Goal: Task Accomplishment & Management: Use online tool/utility

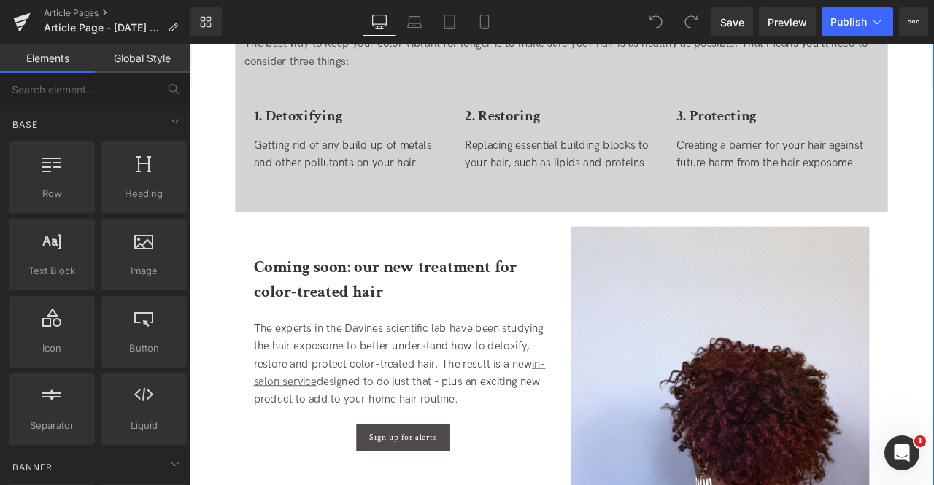
scroll to position [2219, 0]
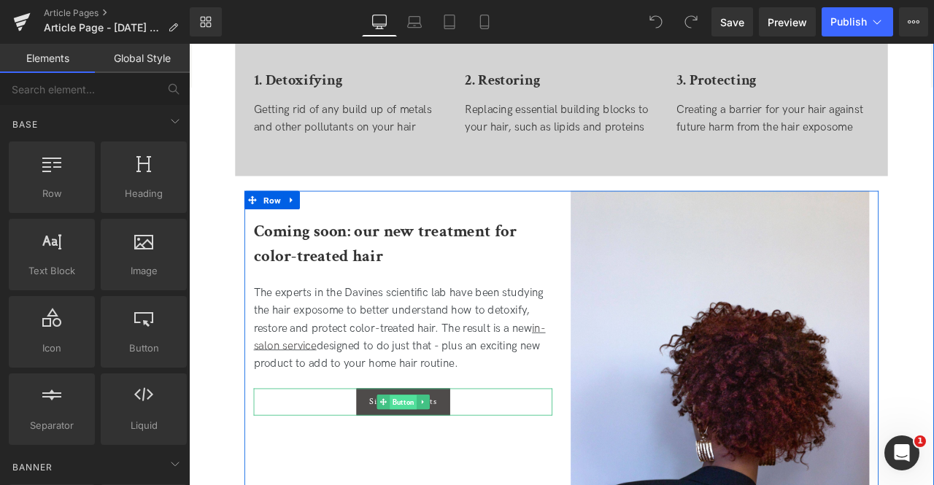
click at [427, 473] on span "Button" at bounding box center [443, 469] width 32 height 18
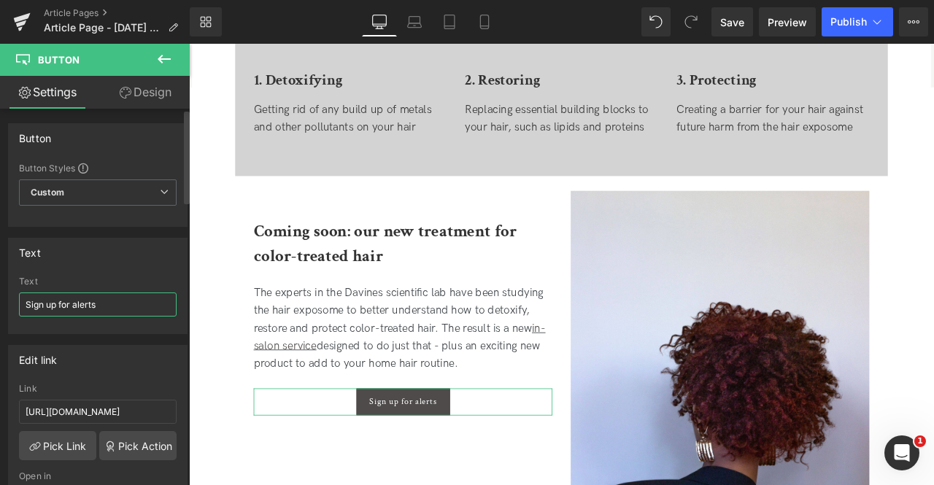
click at [95, 309] on input "Sign up for alerts" at bounding box center [98, 305] width 158 height 24
paste input "Now available in salons – online from October 1st.""
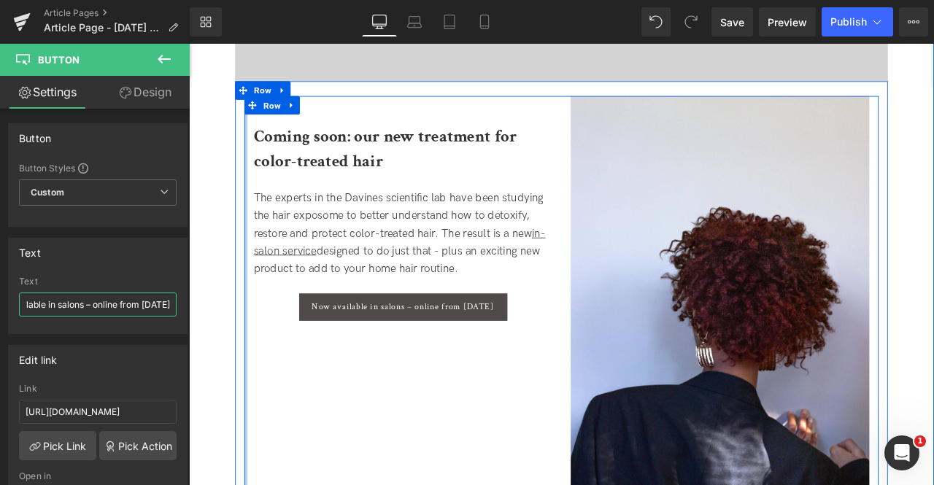
scroll to position [2340, 0]
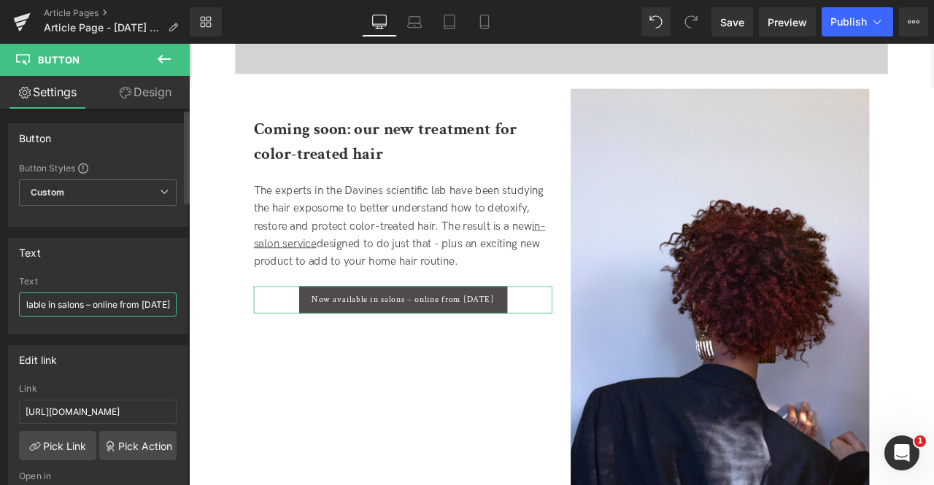
click at [70, 304] on input "Now available in salons – online from October 1st" at bounding box center [98, 305] width 158 height 24
click at [131, 303] on input "Now available in salons – online from October 1st" at bounding box center [98, 305] width 158 height 24
click at [121, 304] on input "Now available in salons – online from October 1st" at bounding box center [98, 305] width 158 height 24
click at [81, 301] on input "Now available in salons – online from October 1st" at bounding box center [98, 305] width 158 height 24
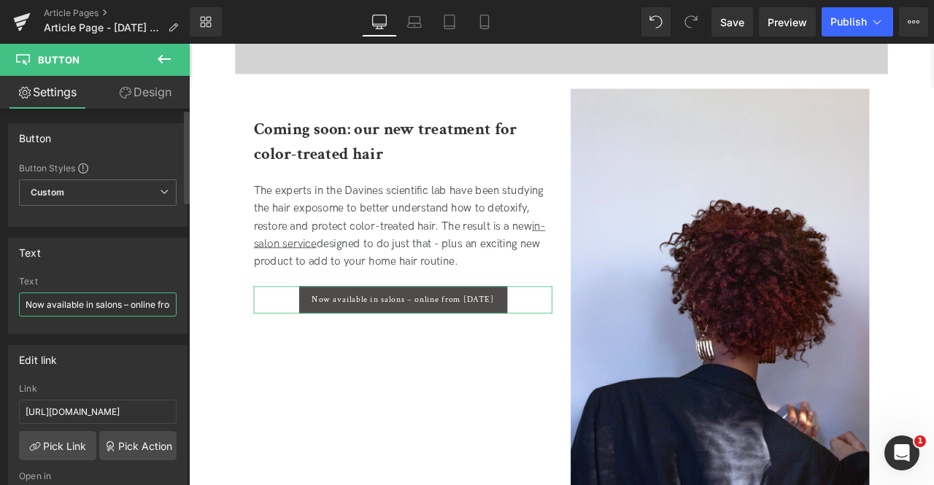
click at [134, 308] on input "Now available in salons – online from October 1st" at bounding box center [98, 305] width 158 height 24
click at [108, 303] on input "Now available in salons – online from October 1st" at bounding box center [98, 305] width 158 height 24
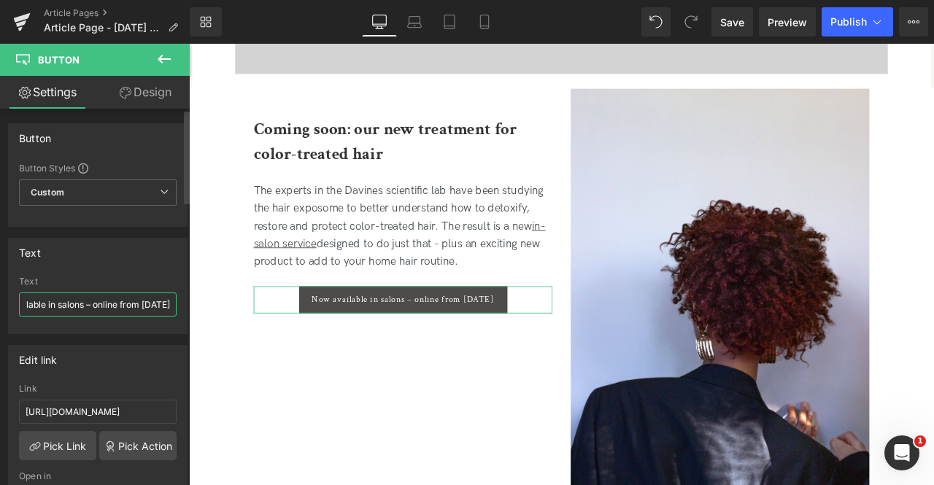
click at [68, 304] on input "Now available in salons – online from October 1st" at bounding box center [98, 305] width 158 height 24
click at [67, 304] on input "Now available in salons - online from October 1st" at bounding box center [98, 305] width 158 height 24
click at [100, 301] on input "Now available in salons - online from October 1st" at bounding box center [98, 305] width 158 height 24
click at [121, 306] on input "Now available in salons - online from October 1st" at bounding box center [98, 305] width 158 height 24
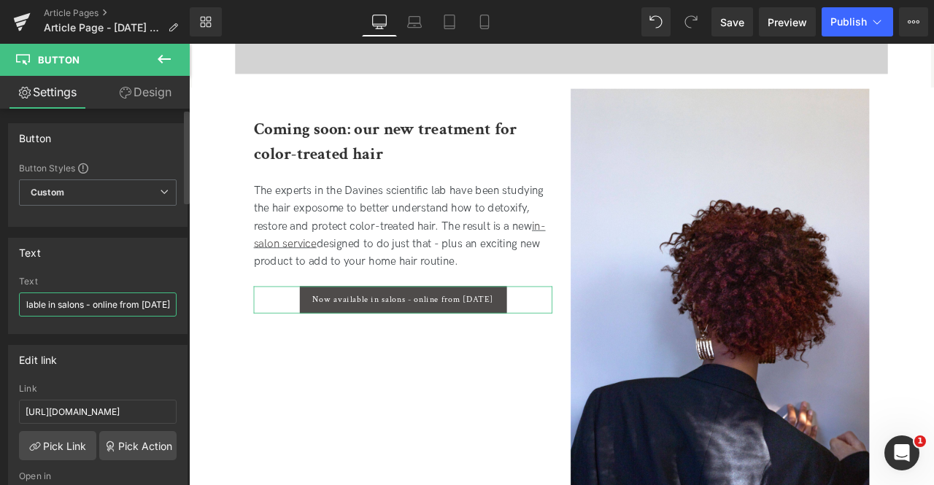
click at [121, 306] on input "Now available in salons - online from October 1st" at bounding box center [98, 305] width 158 height 24
click at [114, 303] on input "Now available in salons - online from October 1st" at bounding box center [98, 305] width 158 height 24
click at [81, 303] on input "Now available in salons - online from October 1st" at bounding box center [98, 305] width 158 height 24
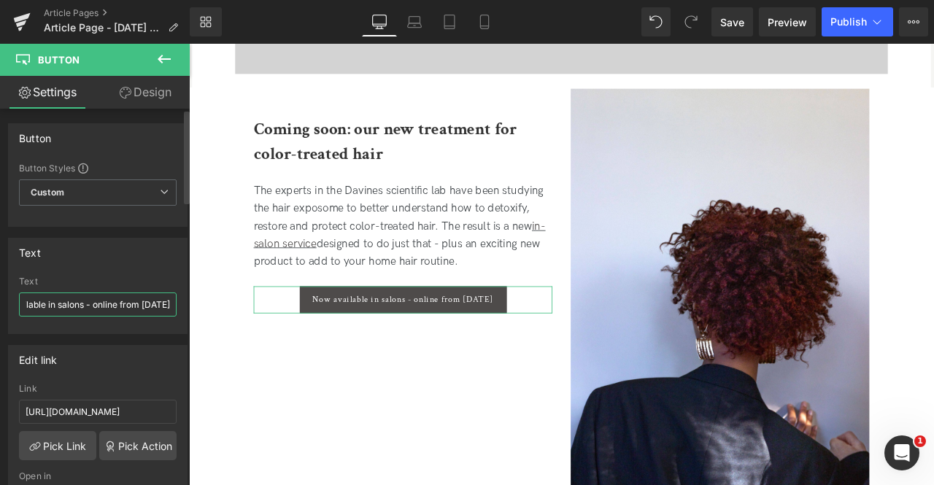
click at [81, 303] on input "Now available in salons - online from October 1st" at bounding box center [98, 305] width 158 height 24
click at [111, 303] on input "Now available in salons - online from October 1st" at bounding box center [98, 305] width 158 height 24
click at [76, 305] on input "Now available in salons - online from October 1st" at bounding box center [98, 305] width 158 height 24
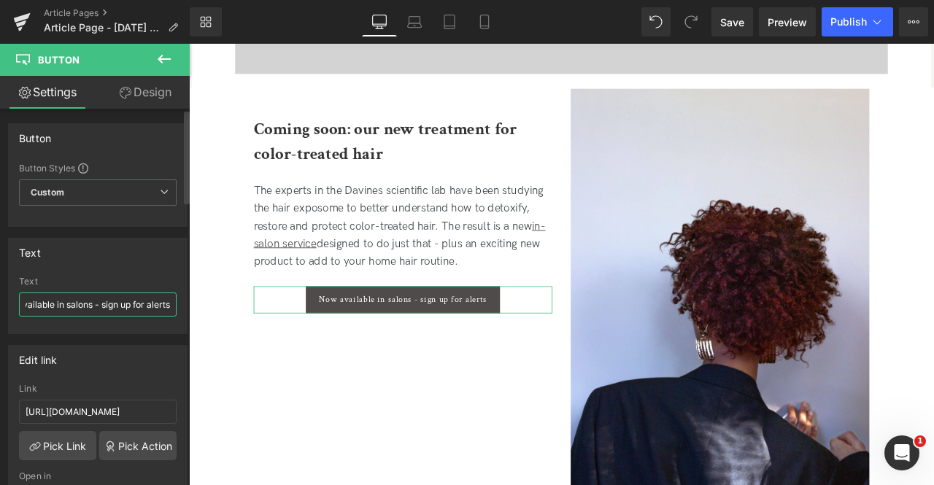
click at [93, 302] on input "Now available in salons - sign up for alerts" at bounding box center [98, 305] width 158 height 24
type input "Now available in salons - Sign up for alerts"
click at [727, 20] on span "Save" at bounding box center [732, 22] width 24 height 15
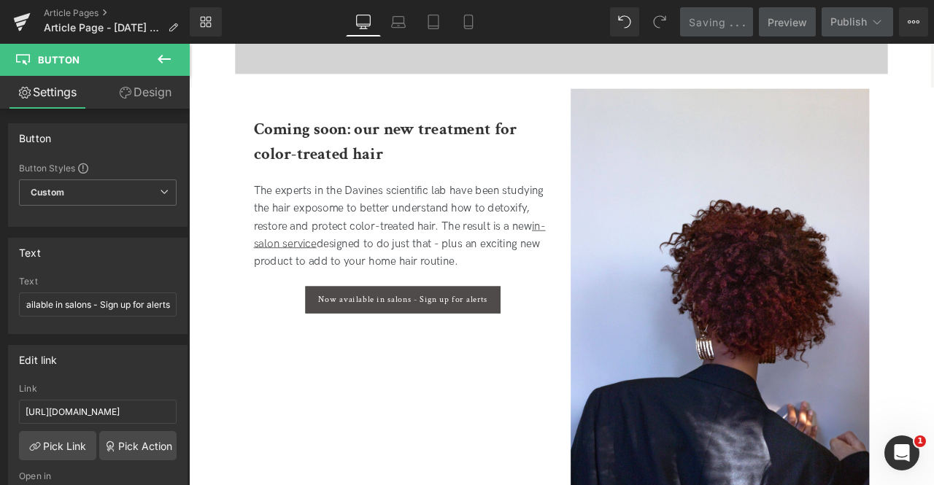
scroll to position [0, 0]
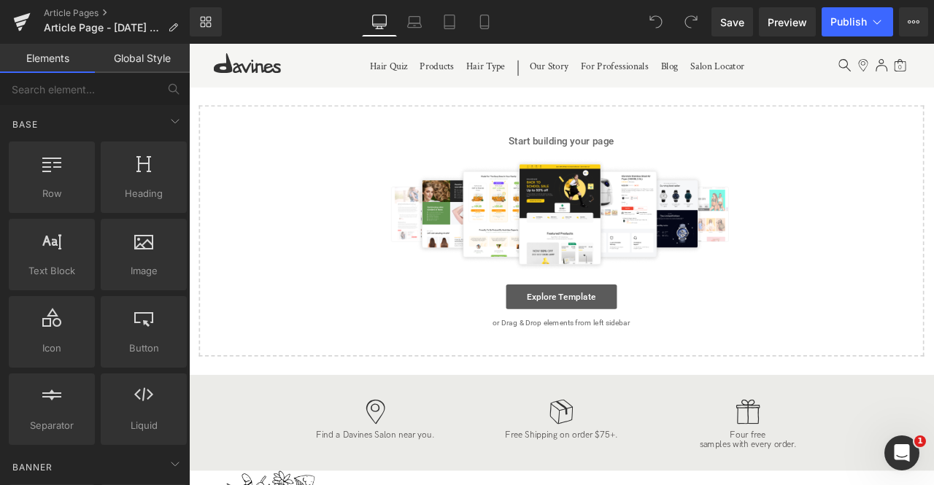
click at [645, 341] on link "Explore Template" at bounding box center [630, 343] width 131 height 29
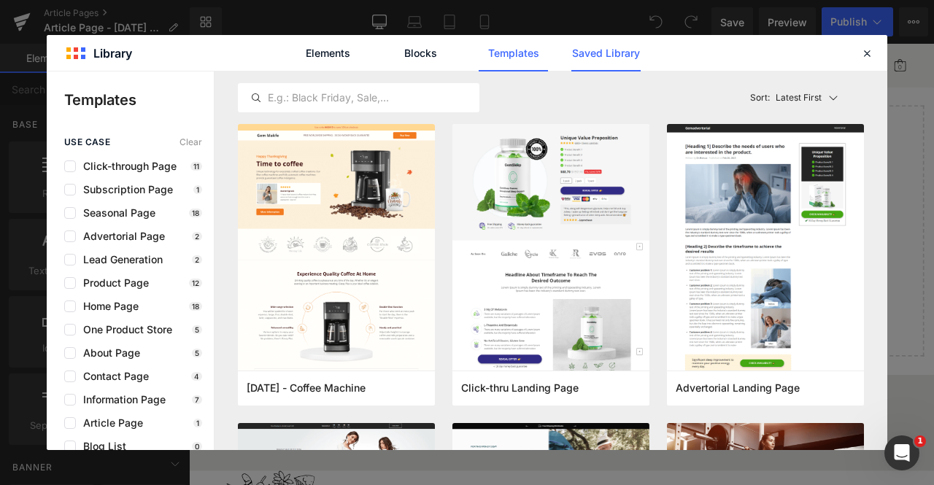
click at [0, 0] on link "Saved Library" at bounding box center [0, 0] width 0 height 0
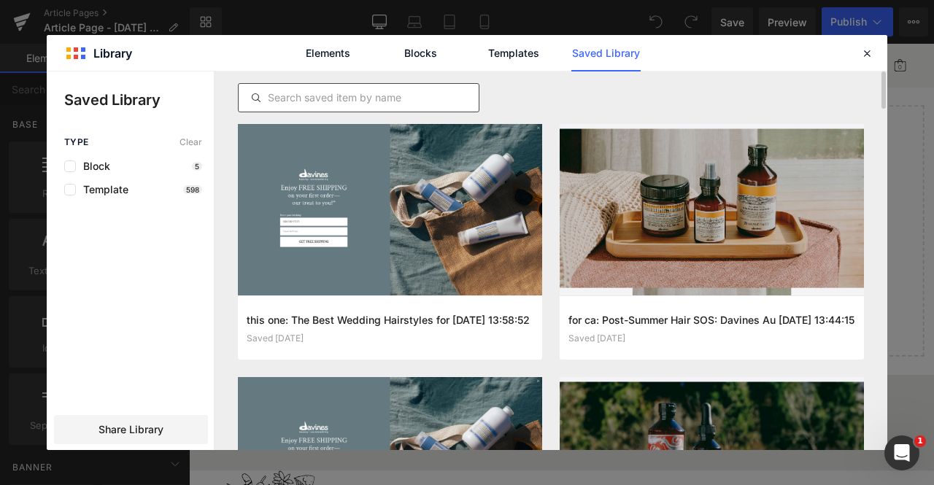
click at [408, 101] on input "text" at bounding box center [359, 98] width 240 height 18
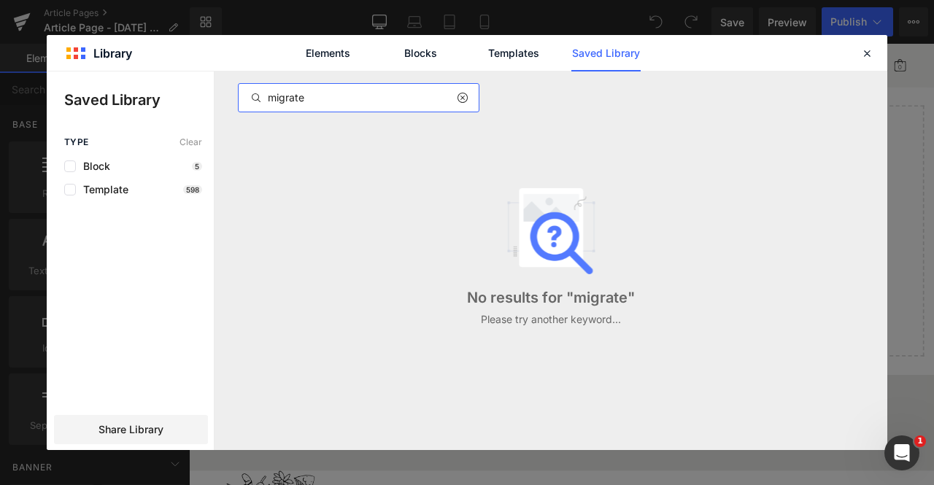
type input "migrate"
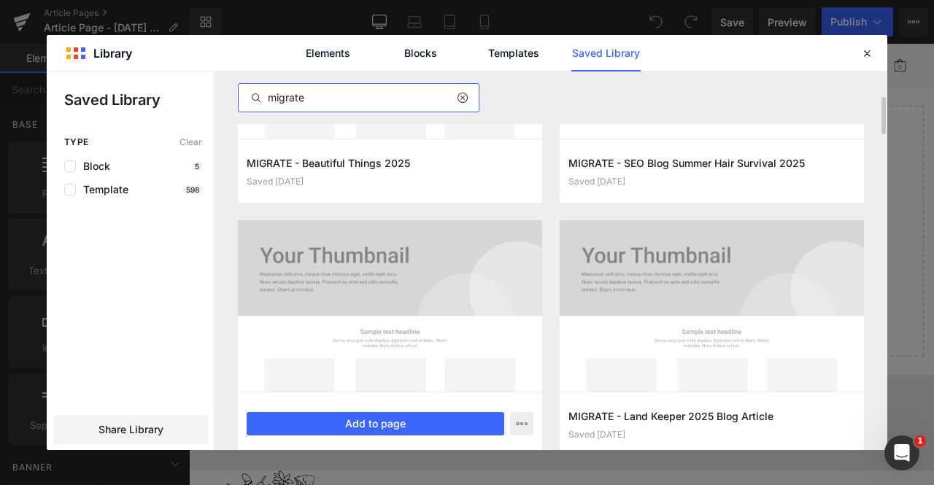
scroll to position [825, 0]
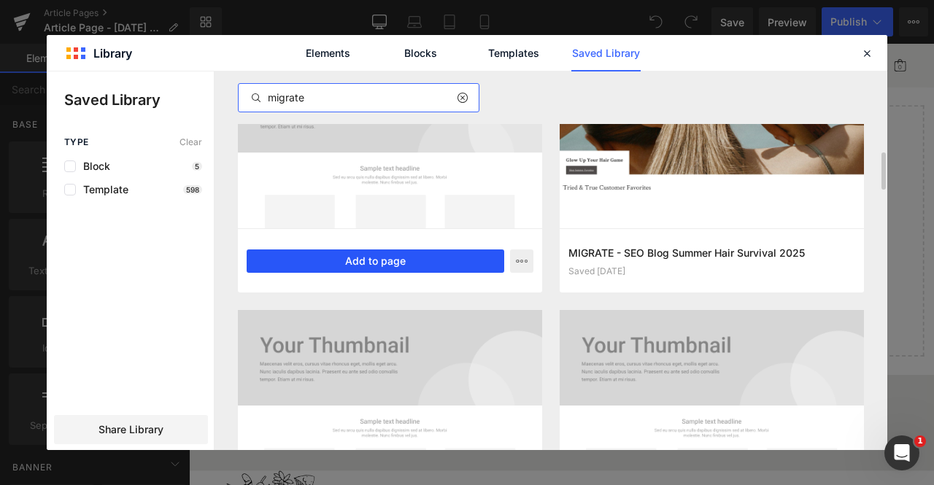
click at [303, 266] on button "Add to page" at bounding box center [376, 261] width 258 height 23
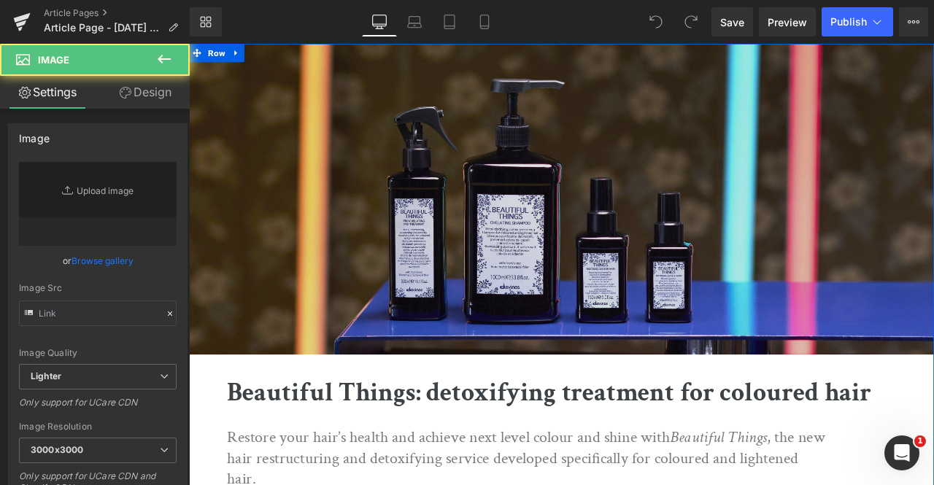
scroll to position [179, 0]
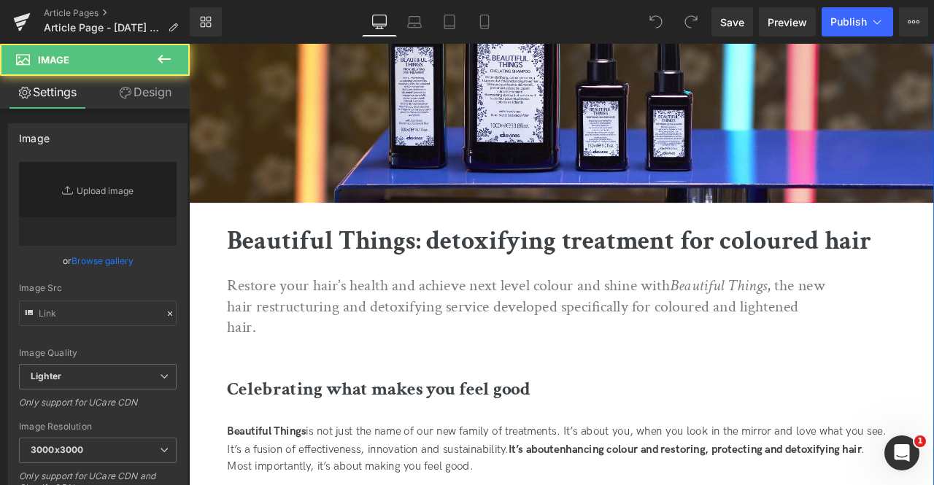
type input "[URL][DOMAIN_NAME]"
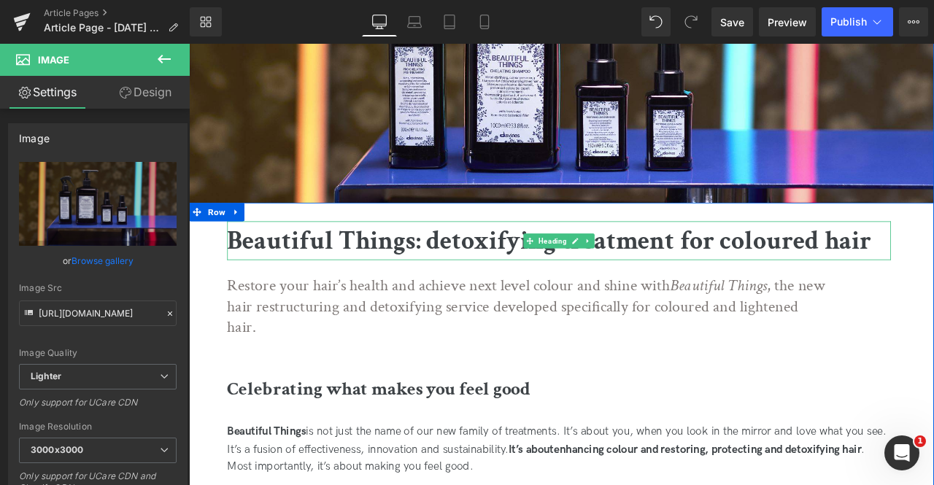
click at [933, 279] on b "Beautiful Things: detoxifying treatment for coloured hair" at bounding box center [615, 278] width 763 height 40
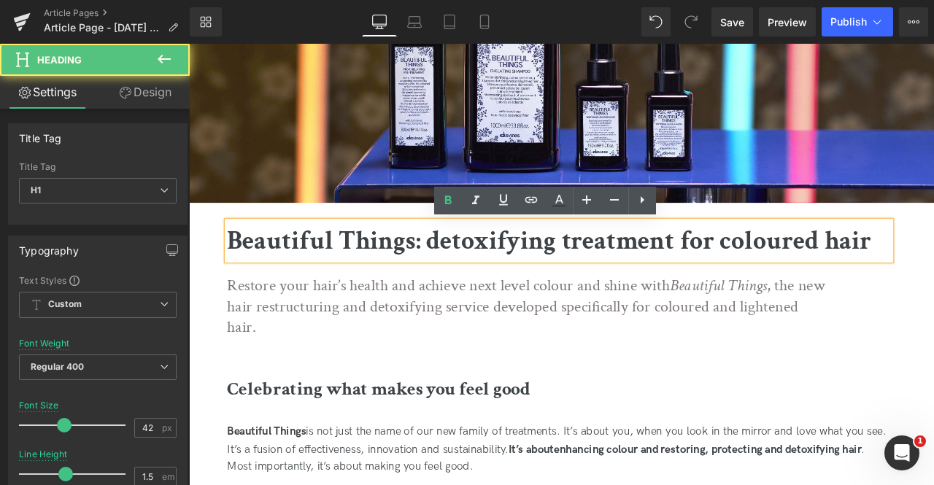
click at [891, 278] on b "Beautiful Things: detoxifying treatment for coloured hair" at bounding box center [615, 278] width 763 height 40
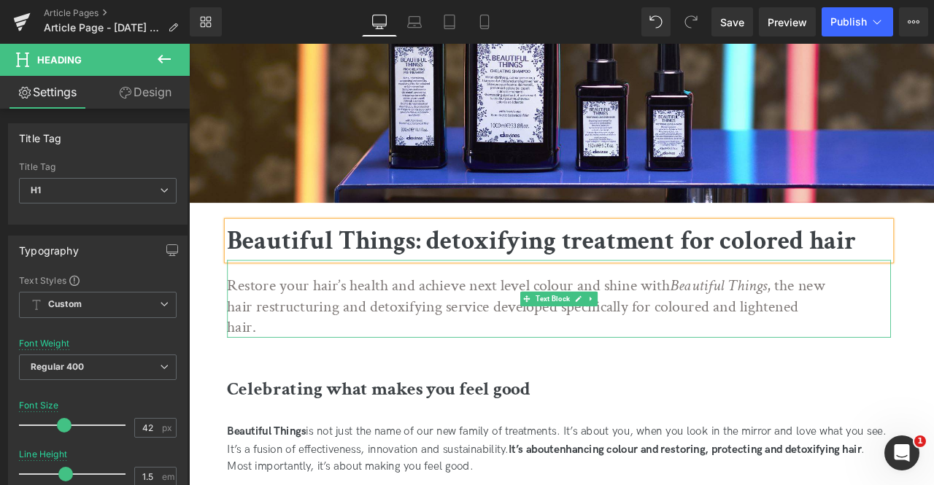
click at [472, 322] on p "Restore your hair’s health and achieve next level colour and shine with Beautif…" at bounding box center [590, 356] width 713 height 74
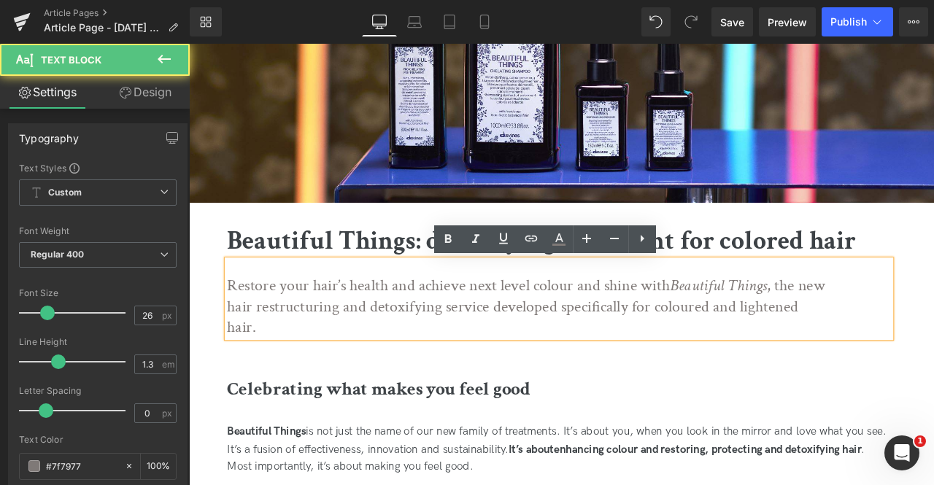
click at [629, 326] on p "Restore your hair’s health and achieve next level colour and shine with Beautif…" at bounding box center [590, 356] width 713 height 74
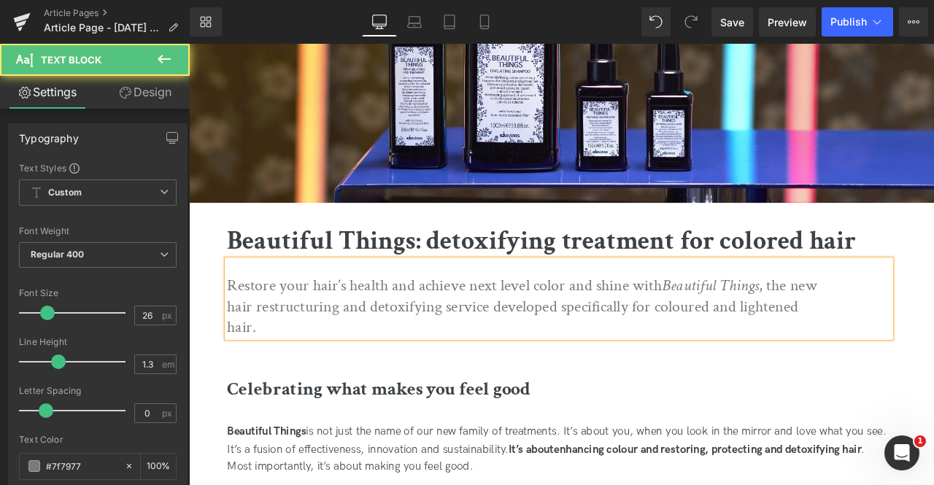
click at [776, 355] on p "Restore your hair’s health and achieve next level color and shine with Beautifu…" at bounding box center [590, 356] width 713 height 74
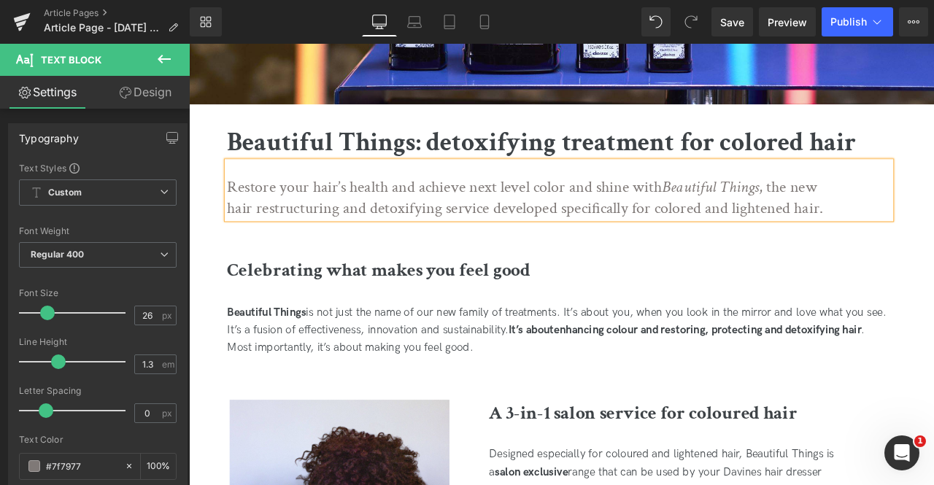
scroll to position [401, 0]
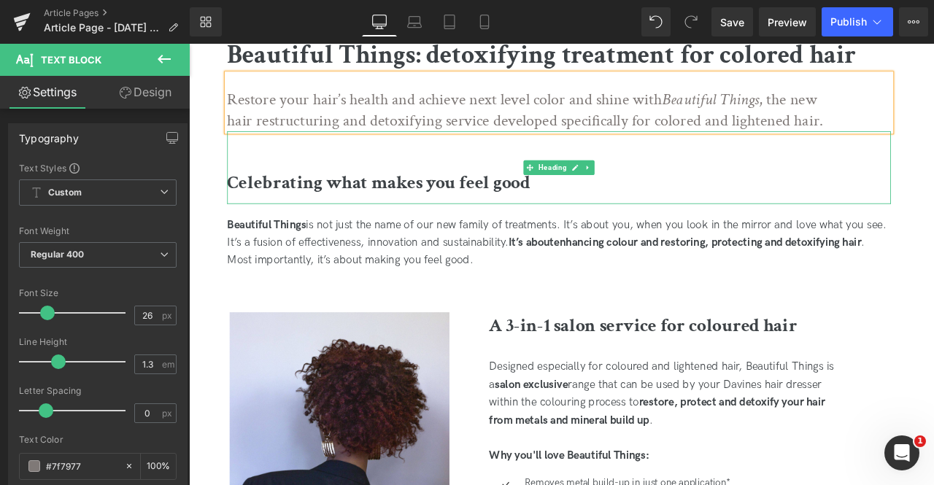
click at [356, 190] on div "Celebrating what makes you feel good" at bounding box center [627, 190] width 786 height 87
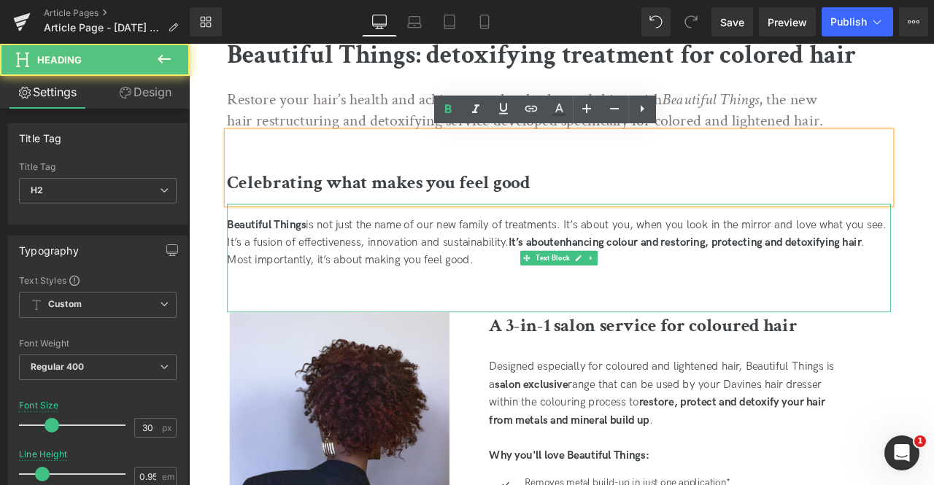
click at [355, 271] on span "is not just the name of our new family of treatments. It’s about you, when you …" at bounding box center [624, 268] width 781 height 36
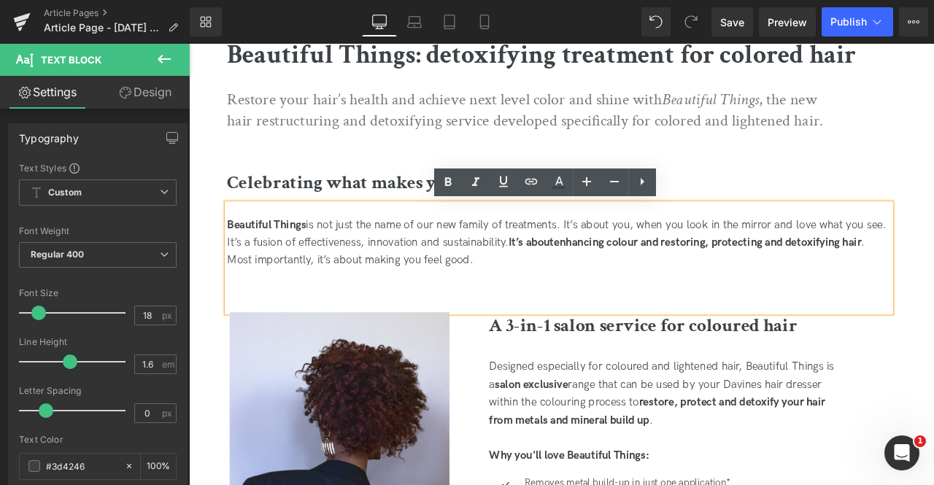
click at [590, 264] on span "is not just the name of our new family of treatments. It’s about you, when you …" at bounding box center [624, 268] width 781 height 36
click at [627, 276] on strong "enhancing colour and restoring, protecting and detoxifying hair" at bounding box center [804, 278] width 364 height 15
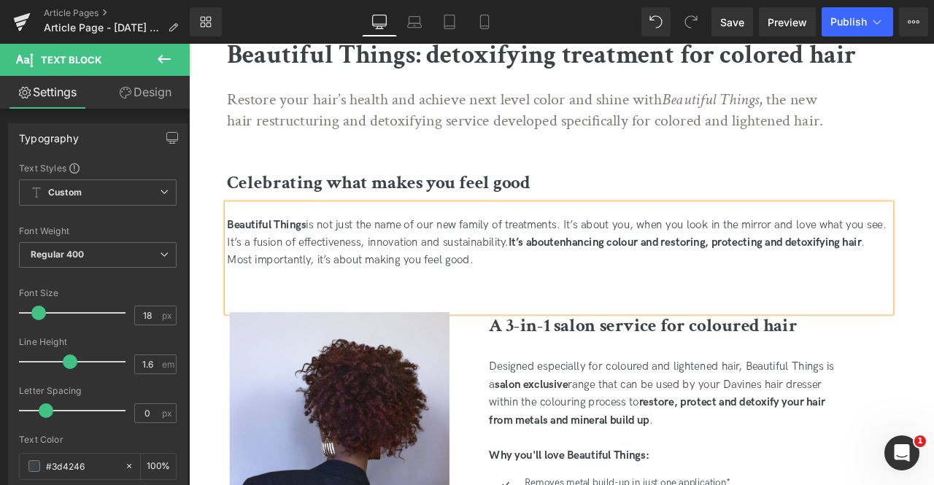
click at [719, 284] on strong "enhancing colour and restoring, protecting and detoxifying hair" at bounding box center [804, 278] width 364 height 15
click at [697, 295] on div "Beautiful Things is not just the name of our new family of treatments. It’s abo…" at bounding box center [627, 279] width 786 height 63
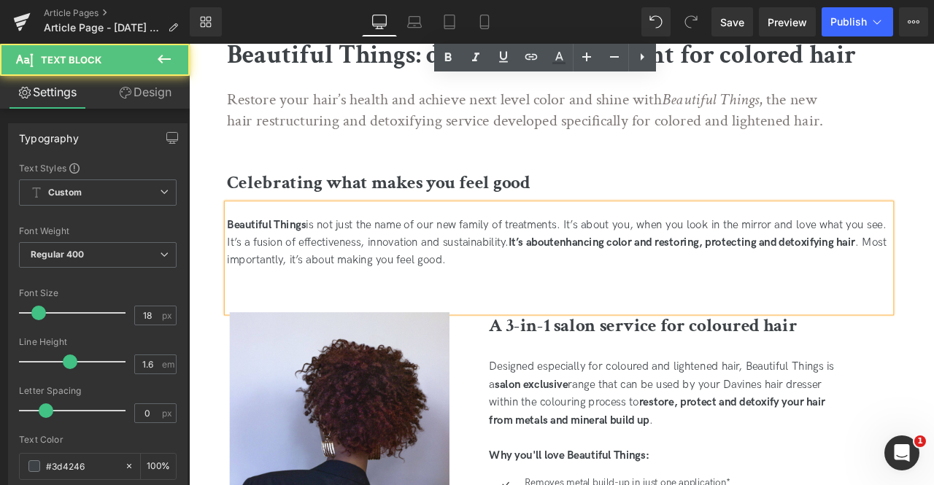
scroll to position [616, 0]
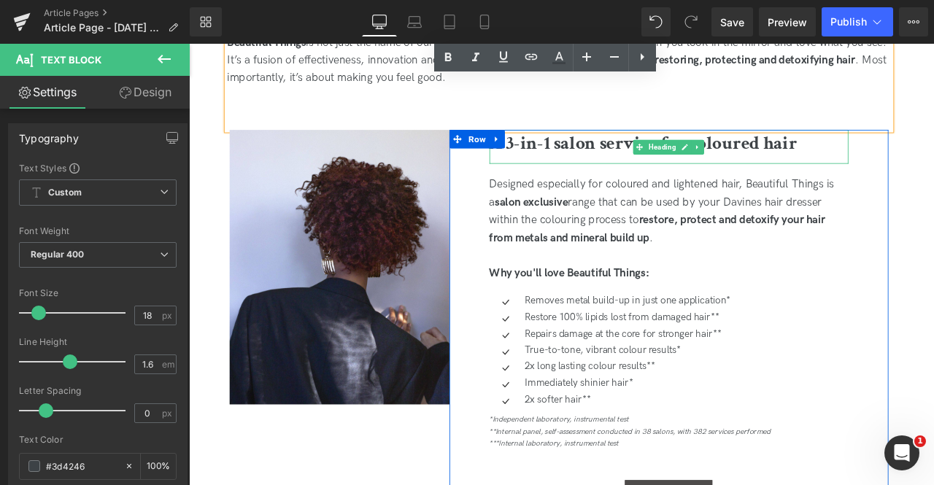
click at [634, 169] on b "A 3-in-1 salon service for coloured hair" at bounding box center [727, 162] width 365 height 28
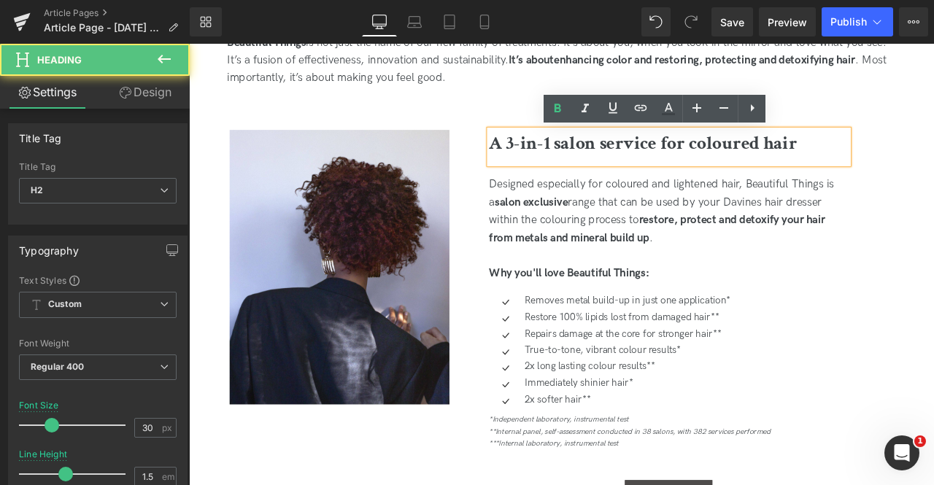
click at [827, 162] on b "A 3-in-1 salon service for coloured hair" at bounding box center [727, 162] width 365 height 28
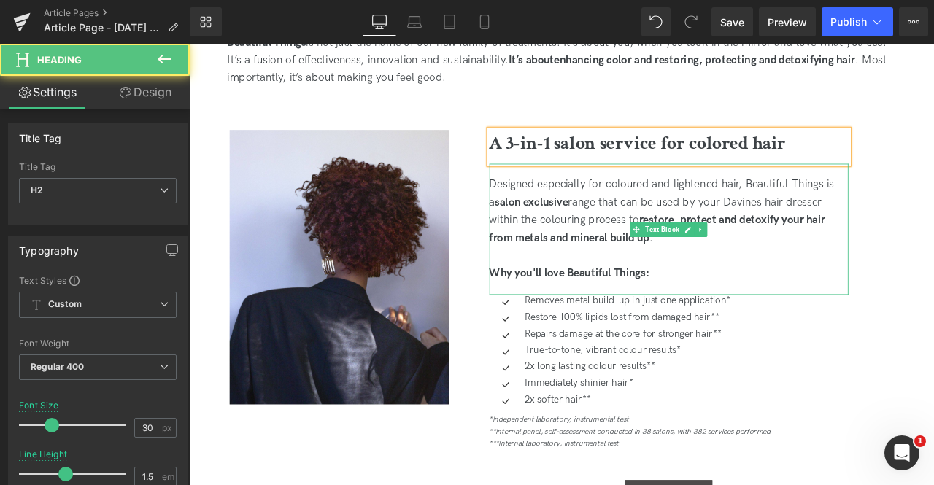
click at [681, 238] on div "Designed especially for coloured and lightened hair, Beautiful Things is a salo…" at bounding box center [757, 243] width 425 height 84
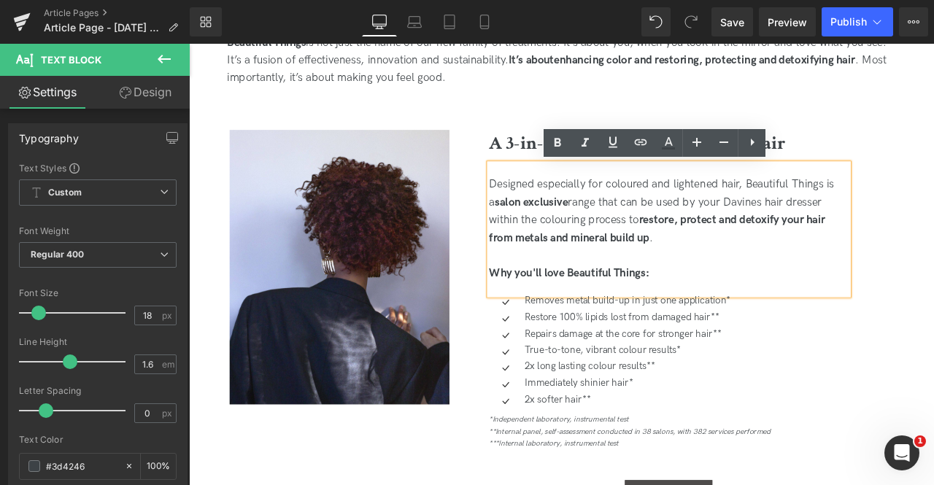
click at [710, 206] on div "Designed especially for coloured and lightened hair, Beautiful Things is a salo…" at bounding box center [757, 243] width 425 height 84
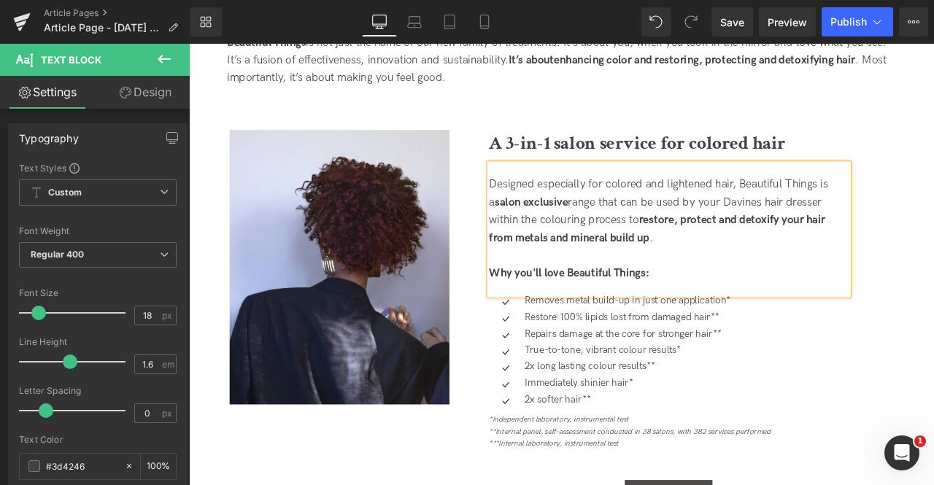
click at [633, 256] on div "Designed especially for colored and lightened hair, Beautiful Things is a salon…" at bounding box center [757, 243] width 425 height 84
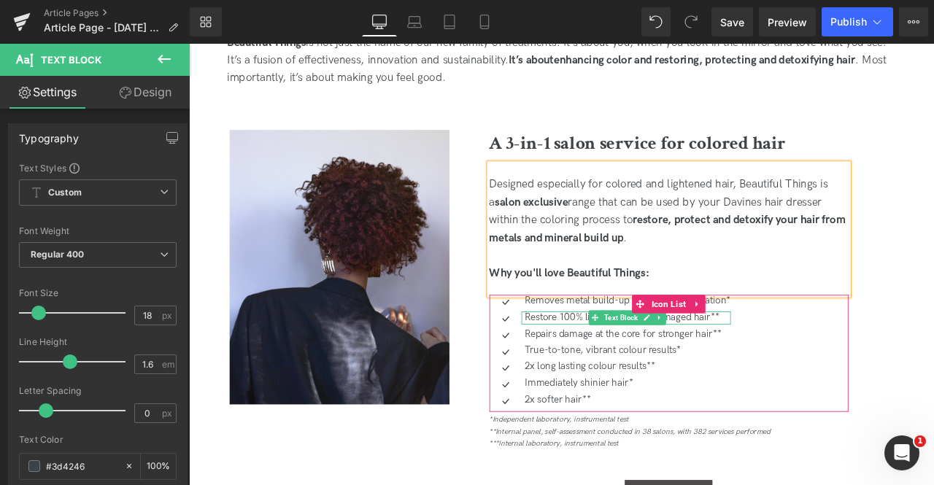
click at [649, 369] on p "Restore 100% lipids lost from damaged hair**" at bounding box center [709, 368] width 244 height 15
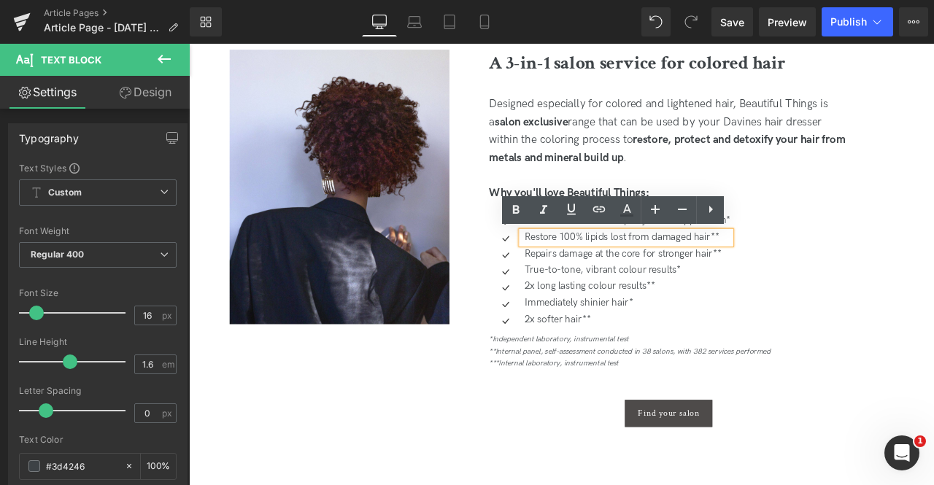
scroll to position [712, 0]
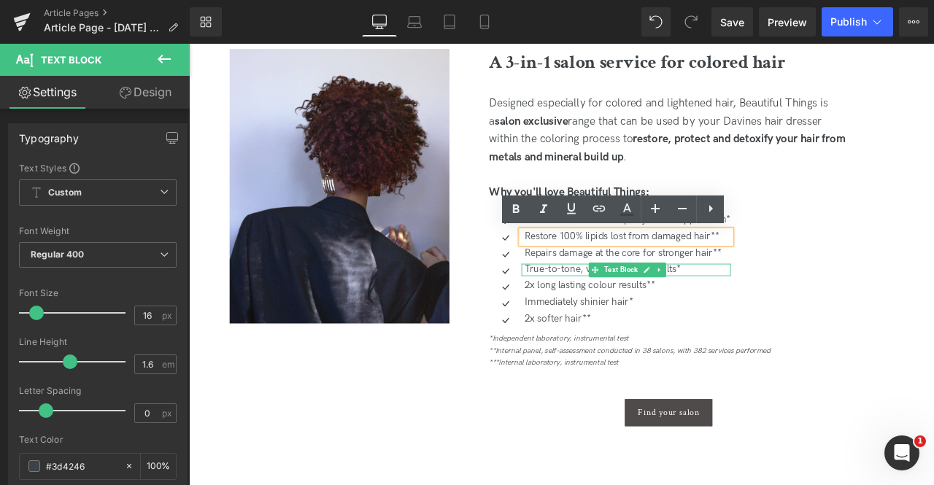
click at [641, 311] on p "True-to-tone, vibrant colour results*" at bounding box center [709, 312] width 244 height 15
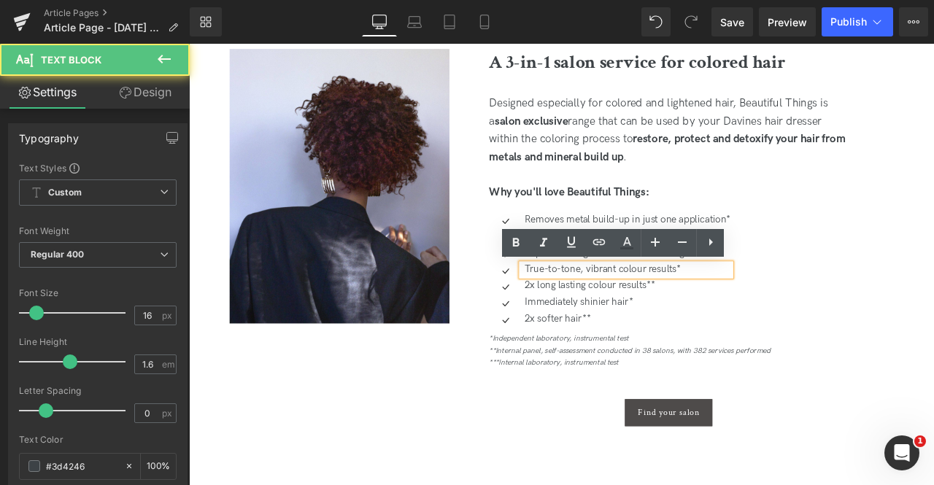
click at [719, 313] on p "True-to-tone, vibrant colour results*" at bounding box center [709, 312] width 244 height 15
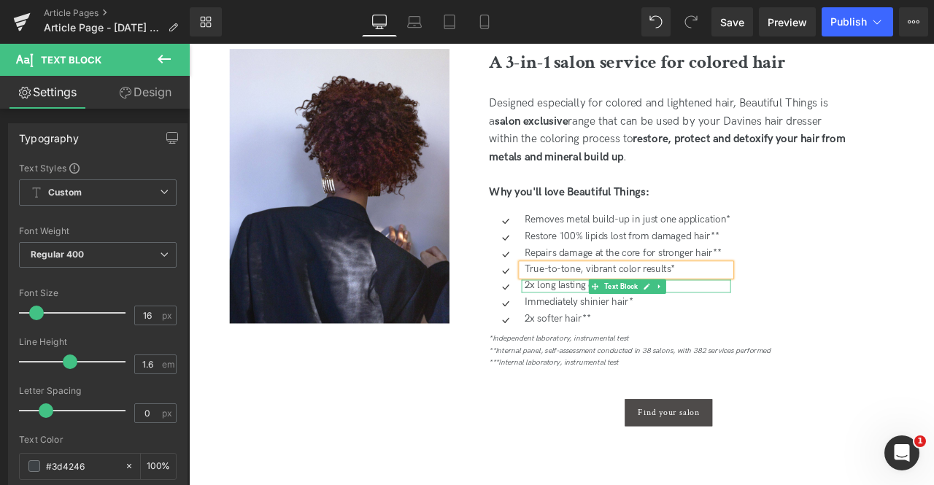
click at [774, 328] on p "2x long lasting colour results**" at bounding box center [709, 331] width 244 height 15
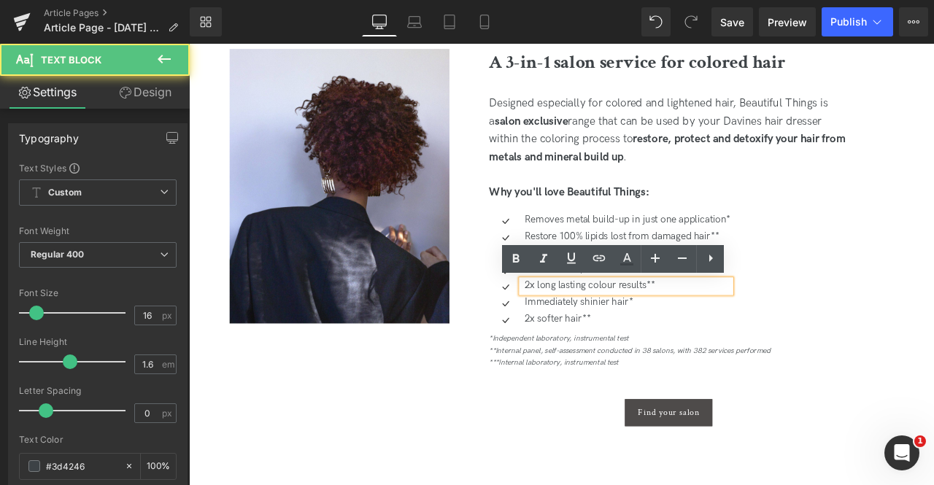
click at [687, 330] on p "2x long lasting colour results**" at bounding box center [709, 331] width 244 height 15
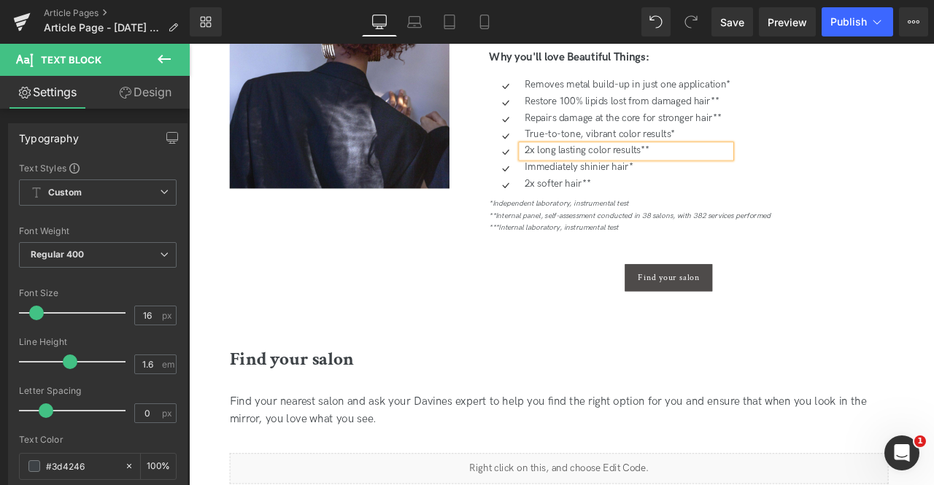
scroll to position [873, 0]
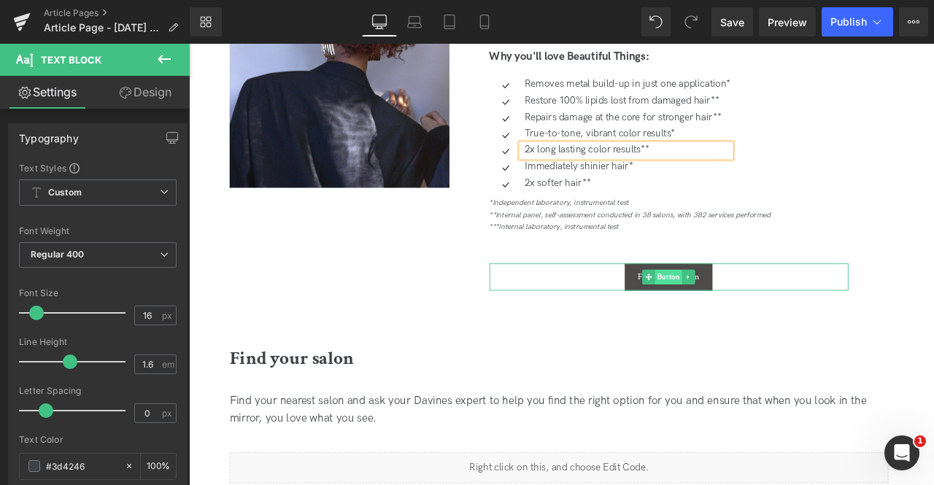
click at [750, 320] on span "Button" at bounding box center [757, 321] width 32 height 18
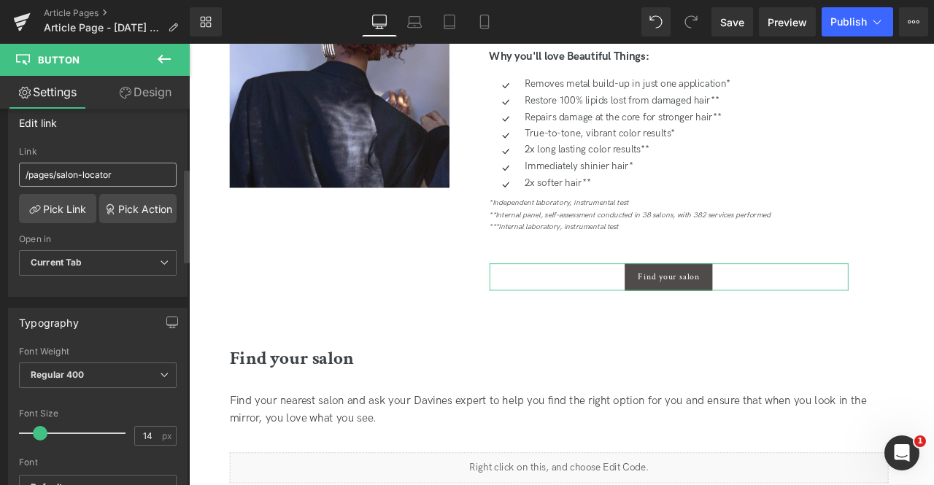
scroll to position [238, 0]
click at [66, 244] on div "Open in Current Tab Current Tab New Tab" at bounding box center [98, 262] width 158 height 58
click at [78, 259] on b "Current Tab" at bounding box center [57, 261] width 52 height 11
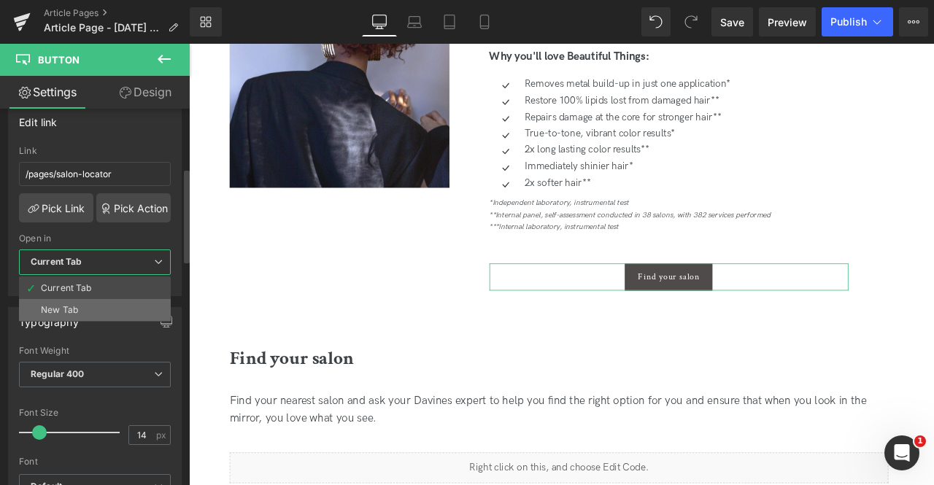
click at [80, 302] on li "New Tab" at bounding box center [95, 310] width 152 height 22
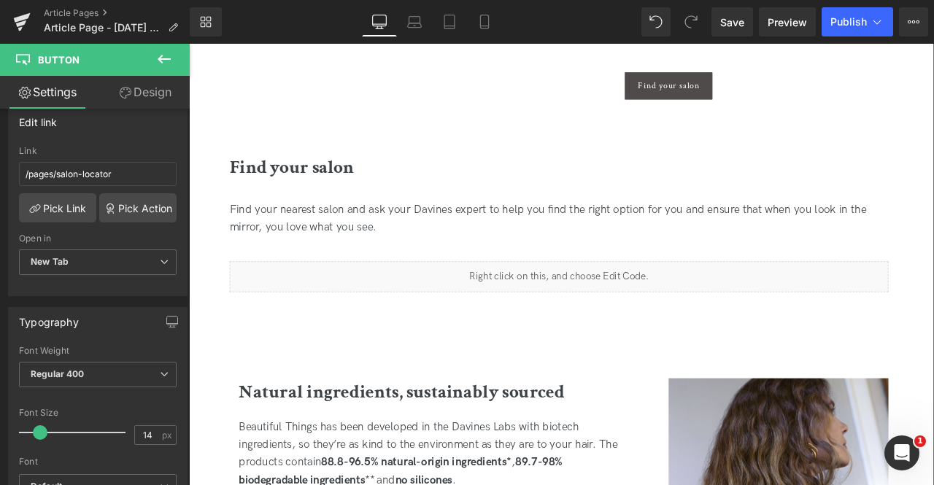
scroll to position [1101, 0]
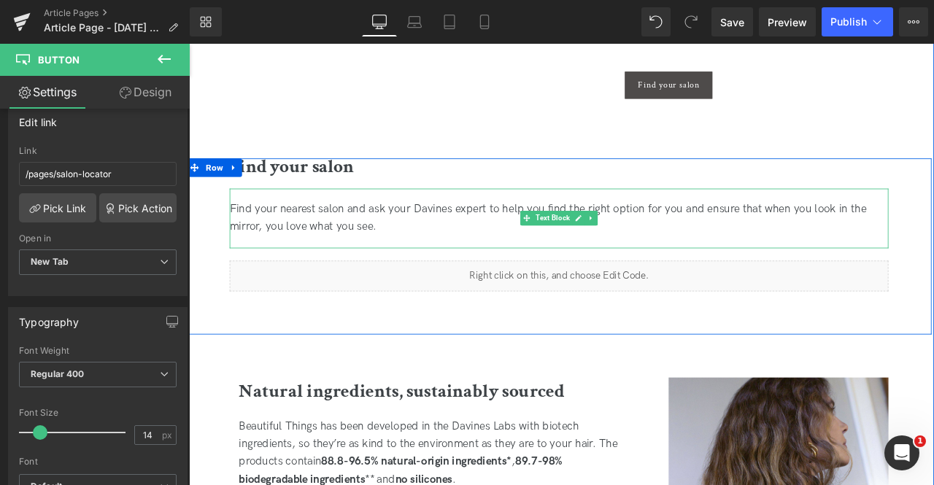
click at [376, 234] on span "Find your nearest salon and ask your Davines expert to help you find the right …" at bounding box center [614, 250] width 754 height 36
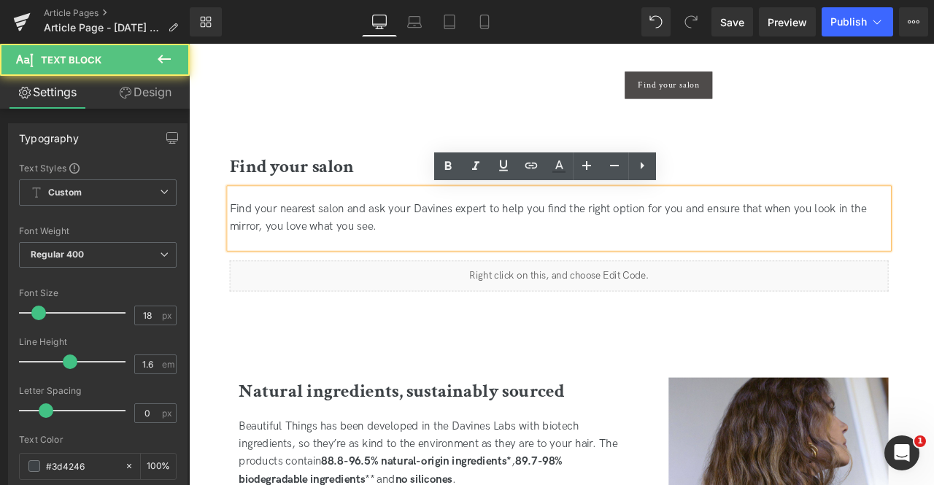
click at [449, 266] on div "Find your nearest salon and ask your Davines expert to help you find the right …" at bounding box center [627, 251] width 781 height 42
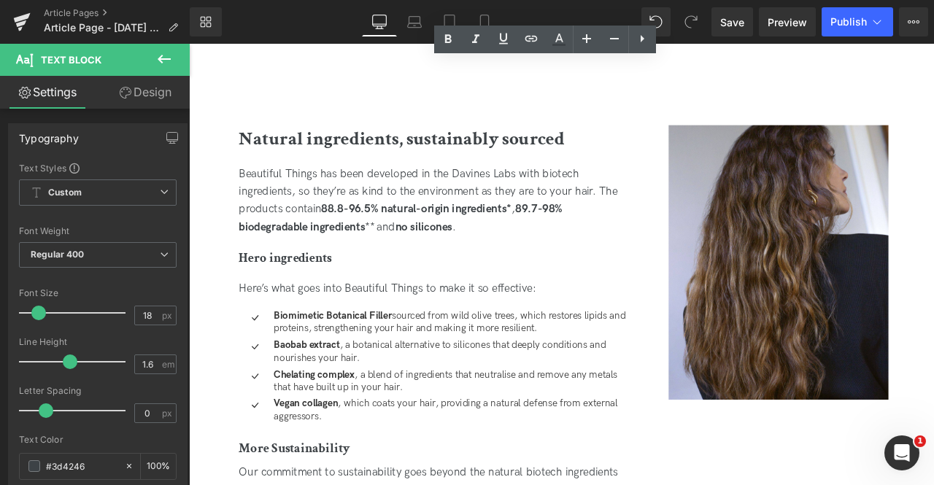
scroll to position [1439, 0]
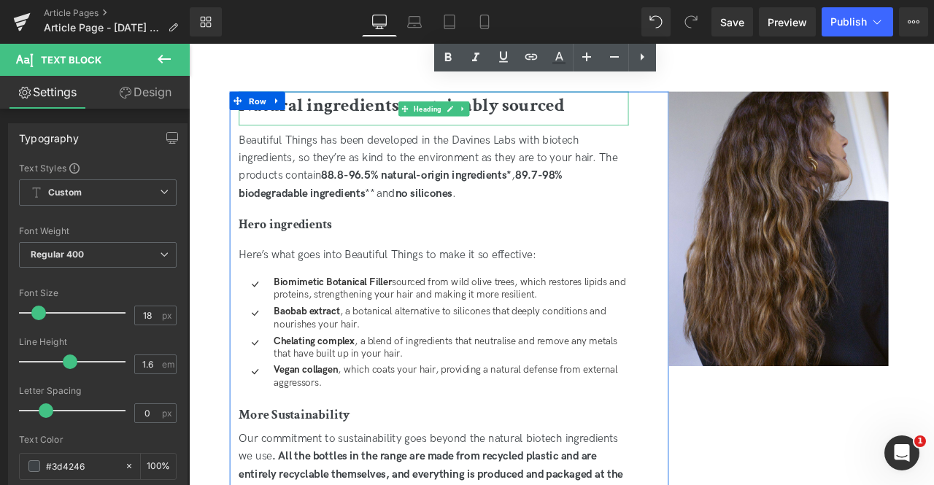
click at [360, 119] on b "Natural ingredients, sustainably sourced" at bounding box center [441, 117] width 386 height 28
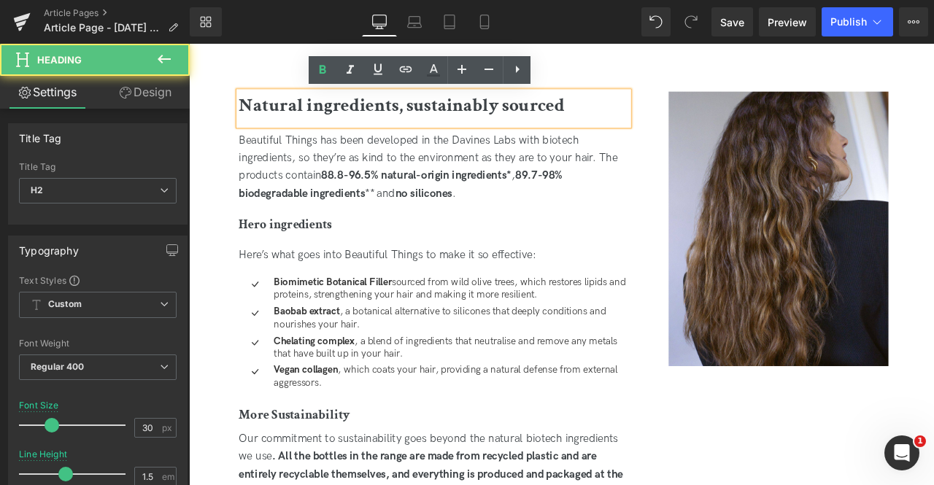
click at [341, 182] on div "Beautiful Things has been developed in the Davines Labs with biotech ingredient…" at bounding box center [479, 190] width 462 height 84
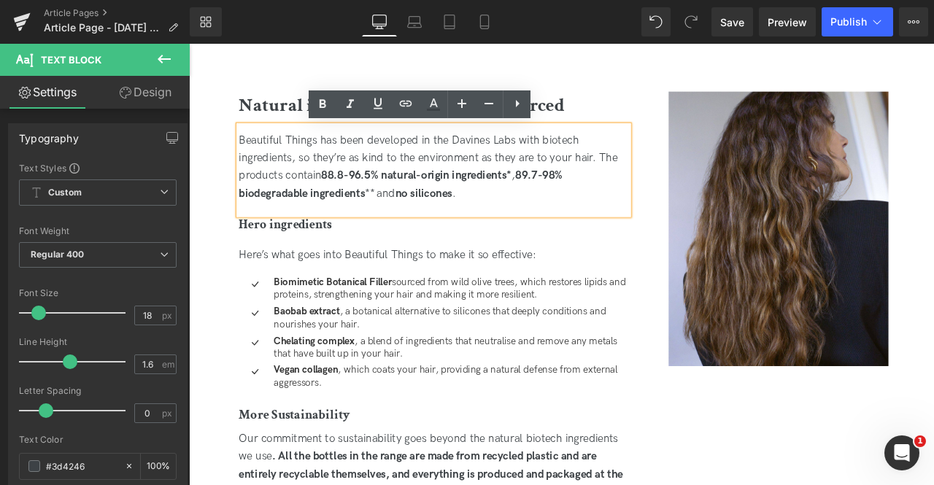
click at [534, 163] on div "Beautiful Things has been developed in the Davines Labs with biotech ingredient…" at bounding box center [479, 190] width 462 height 84
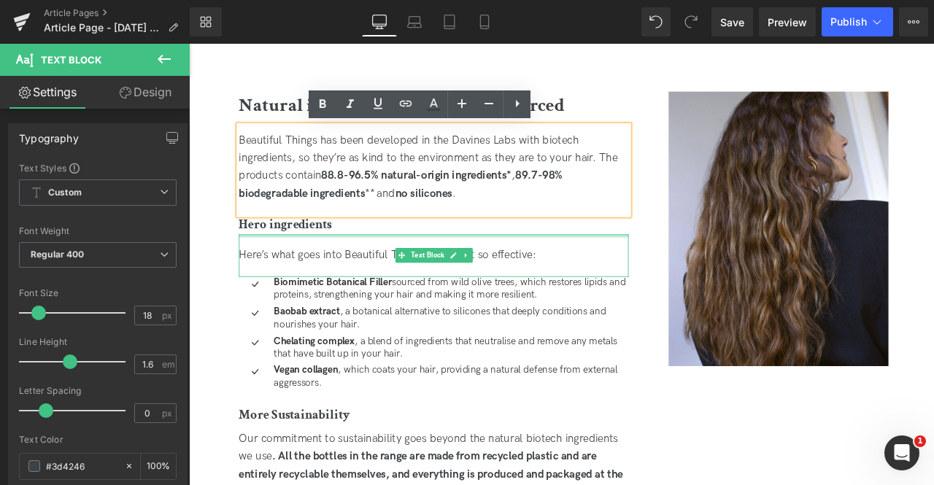
click at [282, 271] on div at bounding box center [479, 272] width 462 height 4
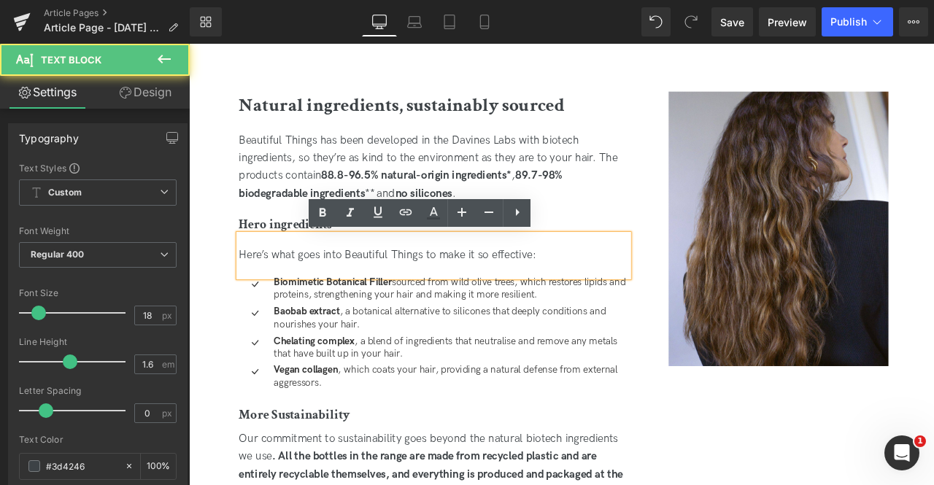
click at [349, 301] on span "Here’s what goes into Beautiful Things to make it so effective:" at bounding box center [424, 294] width 352 height 15
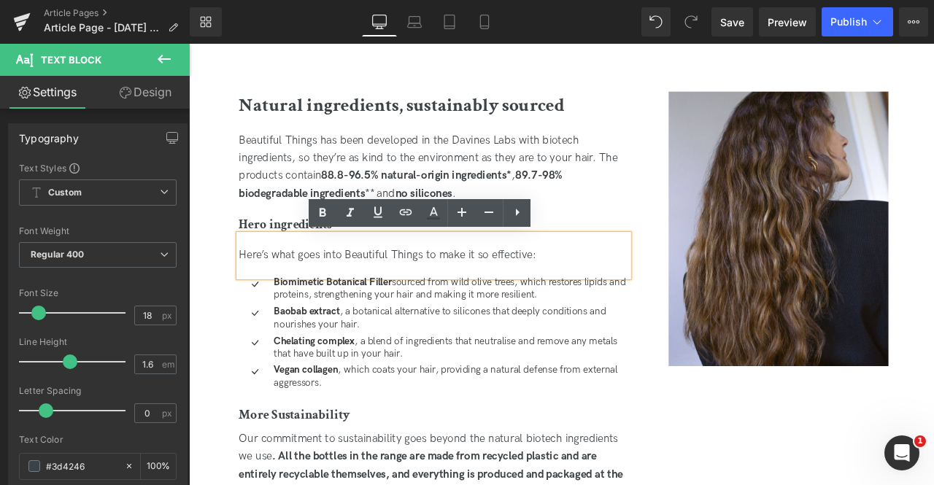
click at [347, 342] on p "Biomimetic Botanical Filler sourced from wild olive trees, which restores lipid…" at bounding box center [500, 335] width 420 height 31
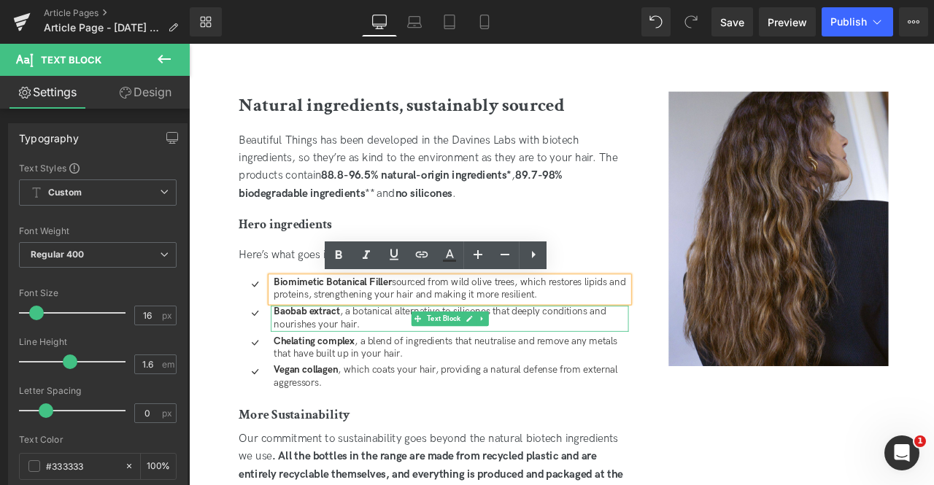
click at [368, 369] on p "Baobab extract , a botanical alternative to silicones that deeply conditions an…" at bounding box center [500, 370] width 420 height 31
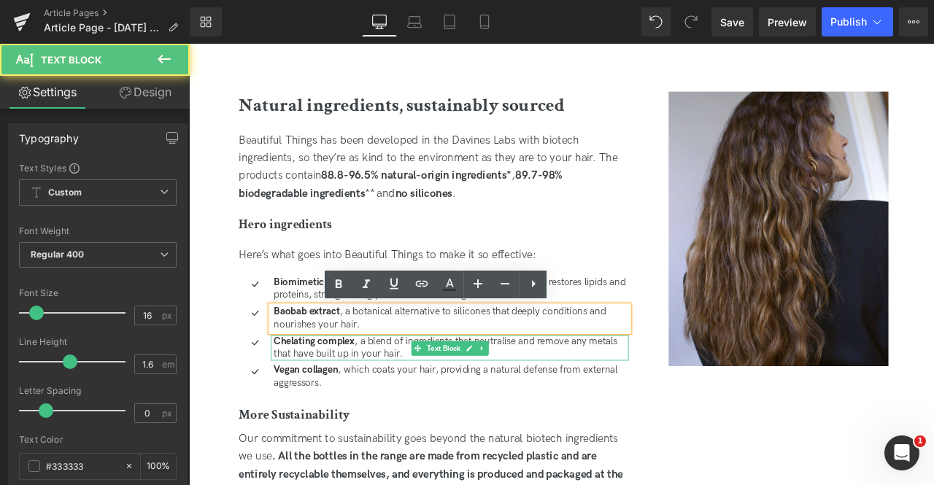
click at [398, 396] on p "Chelating complex , a blend of ingredients that neutralise and remove any metal…" at bounding box center [500, 405] width 420 height 31
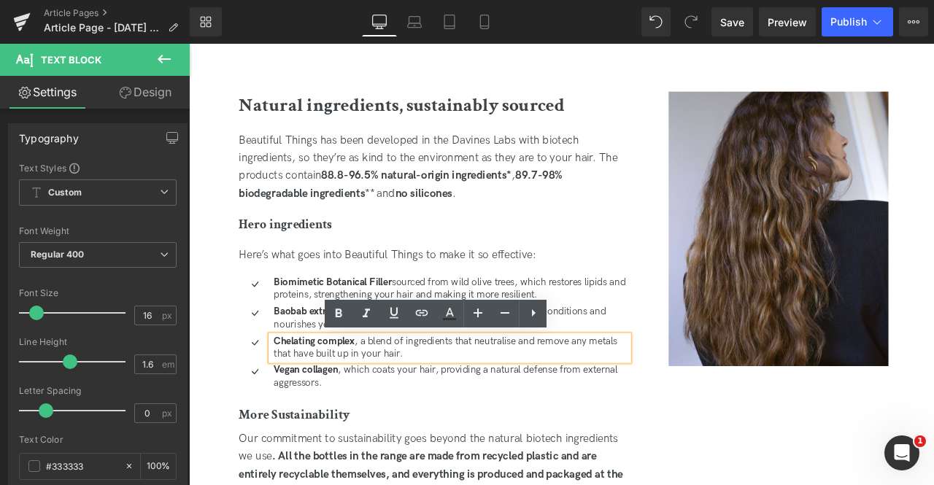
click at [571, 392] on p "Chelating complex , a blend of ingredients that neutralise and remove any metal…" at bounding box center [500, 405] width 420 height 31
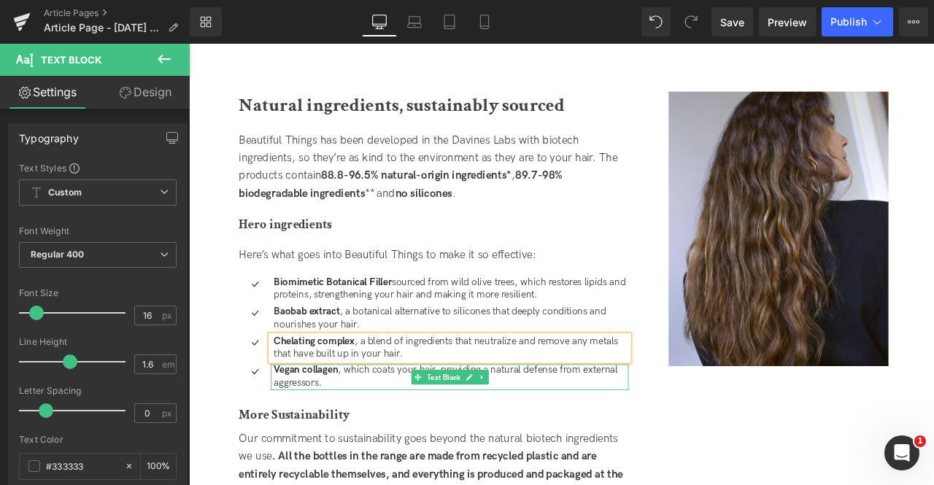
click at [355, 442] on p "Vegan collagen , which coats your hair, providing a natural defense from extern…" at bounding box center [500, 439] width 420 height 31
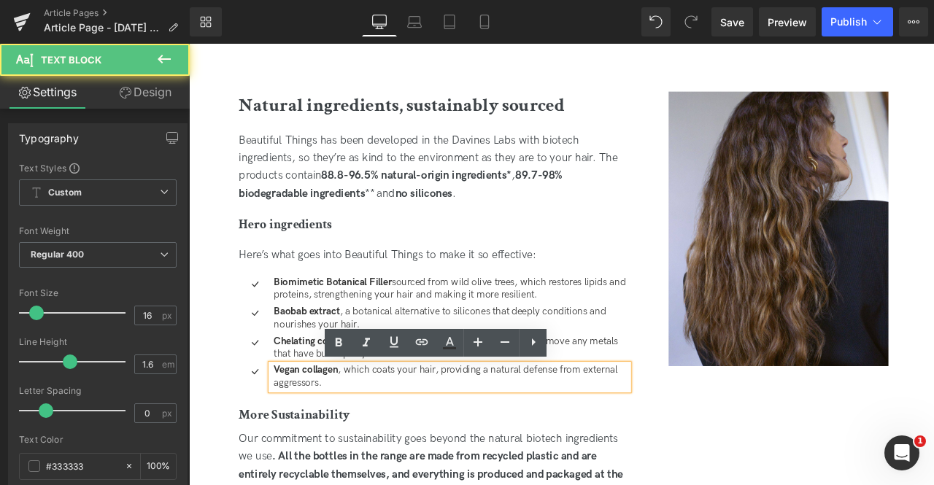
click at [315, 429] on strong "Vegan collagen" at bounding box center [328, 431] width 76 height 14
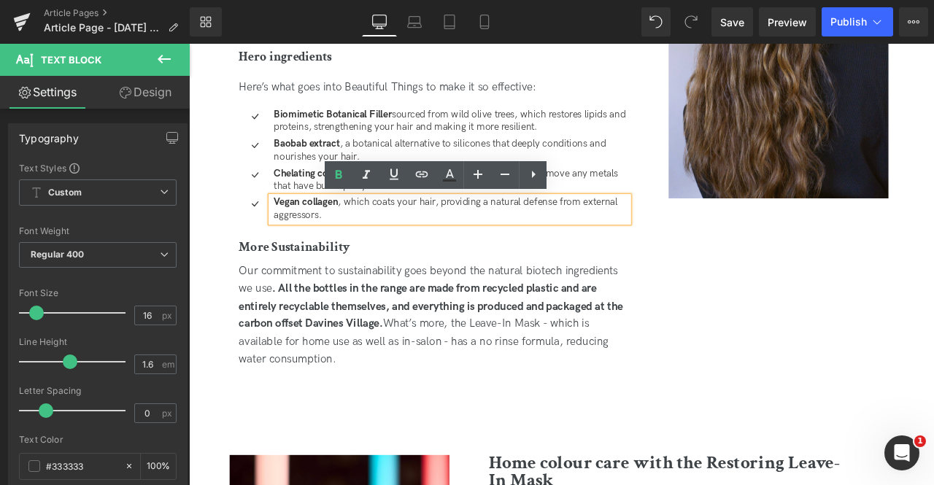
scroll to position [1639, 0]
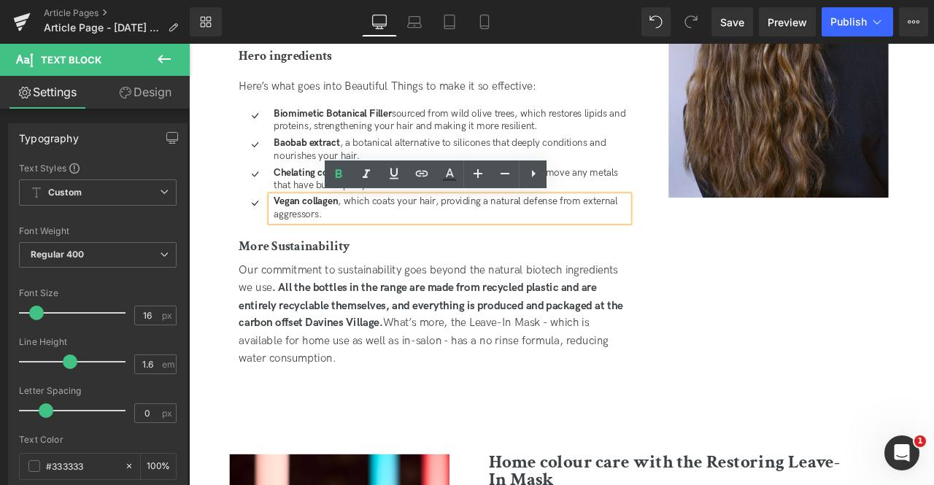
click at [189, 44] on div at bounding box center [189, 44] width 0 height 0
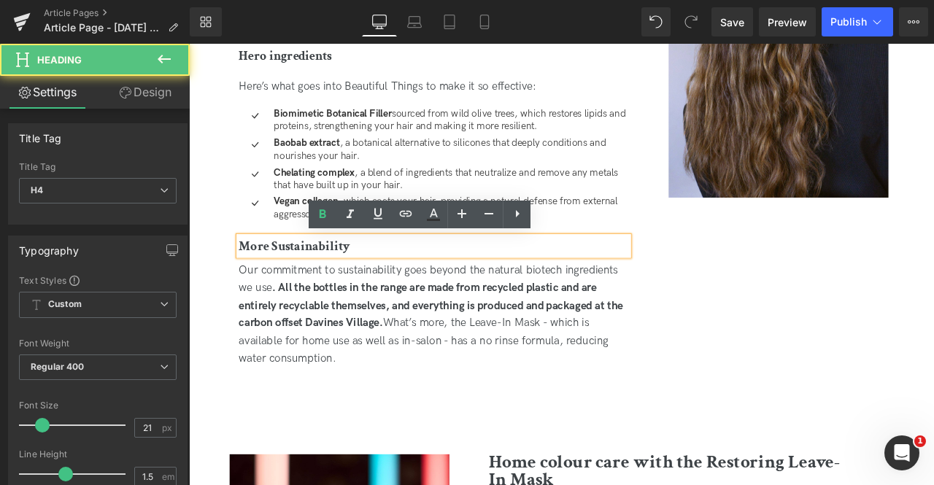
click at [311, 326] on span ". All the bottles in the range are made from recycled plastic and are entirely …" at bounding box center [475, 354] width 455 height 58
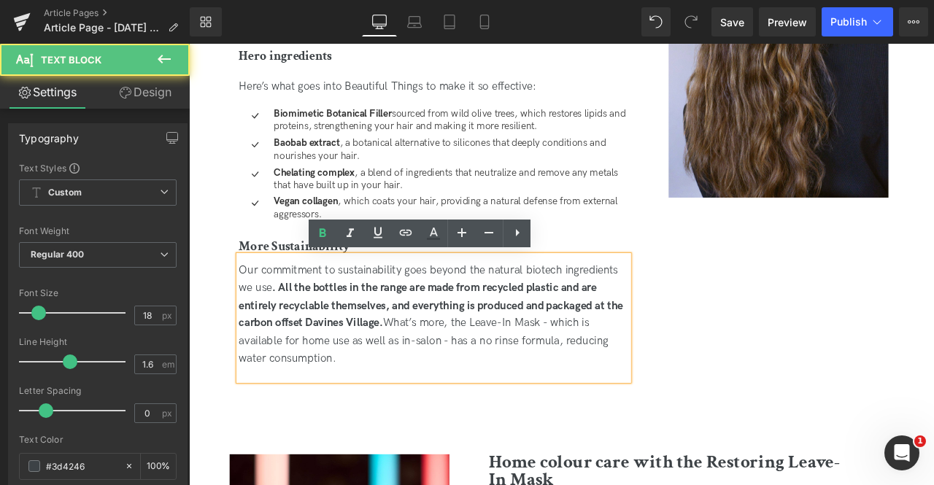
click at [379, 372] on span ". All the bottles in the range are made from recycled plastic and are entirely …" at bounding box center [475, 354] width 455 height 58
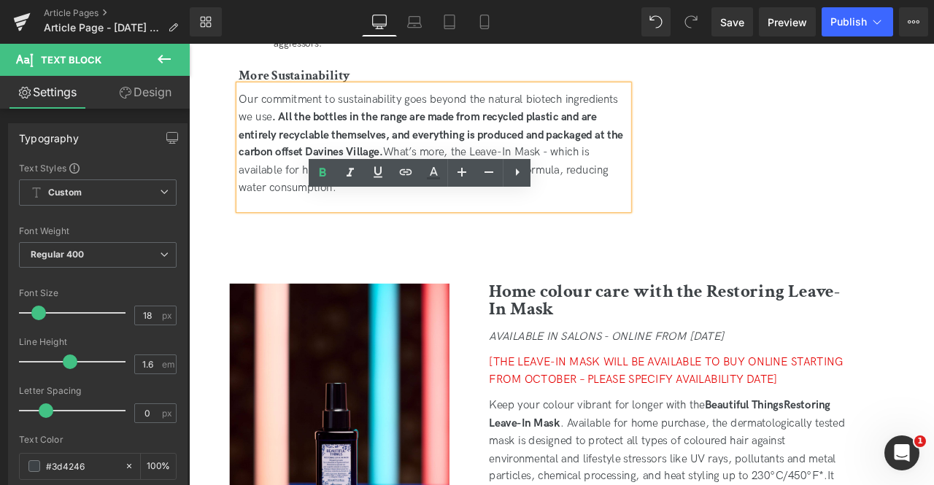
scroll to position [1874, 0]
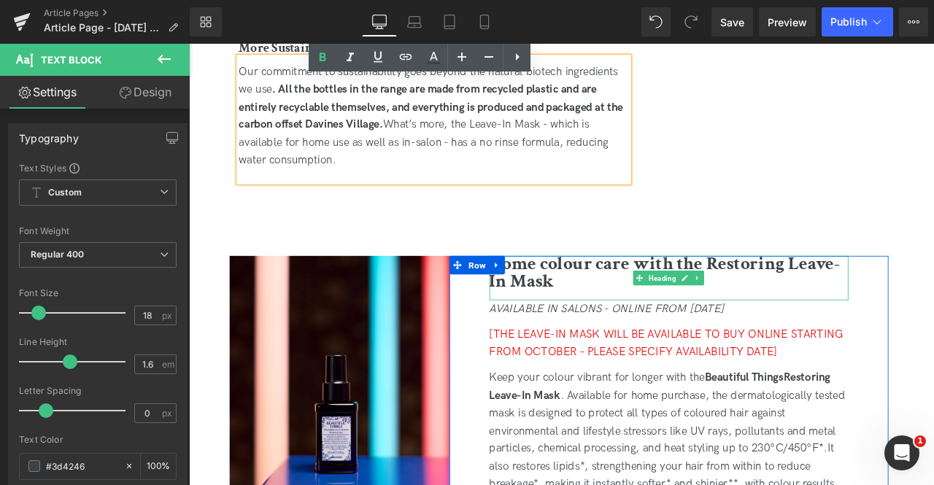
click at [617, 322] on b "Home colour care with the Restoring Leave-In Mask" at bounding box center [753, 316] width 416 height 50
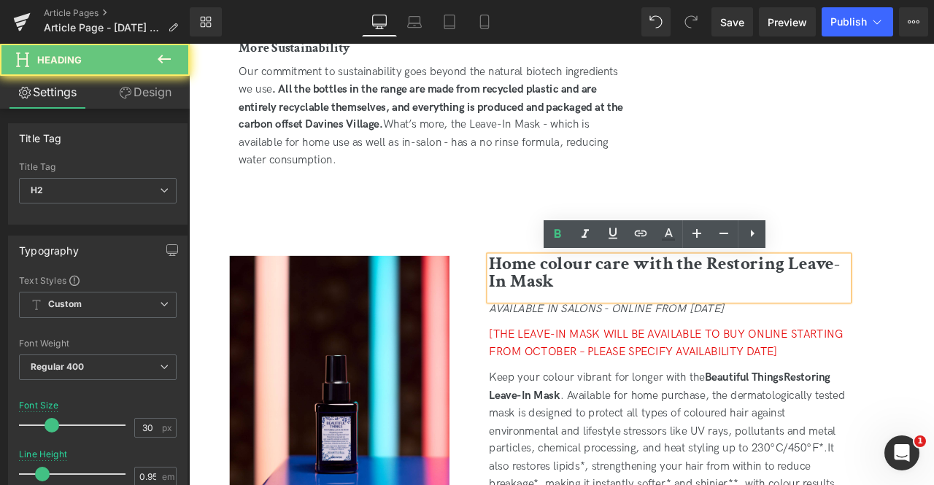
click at [649, 307] on b "Home colour care with the Restoring Leave-In Mask" at bounding box center [753, 316] width 416 height 50
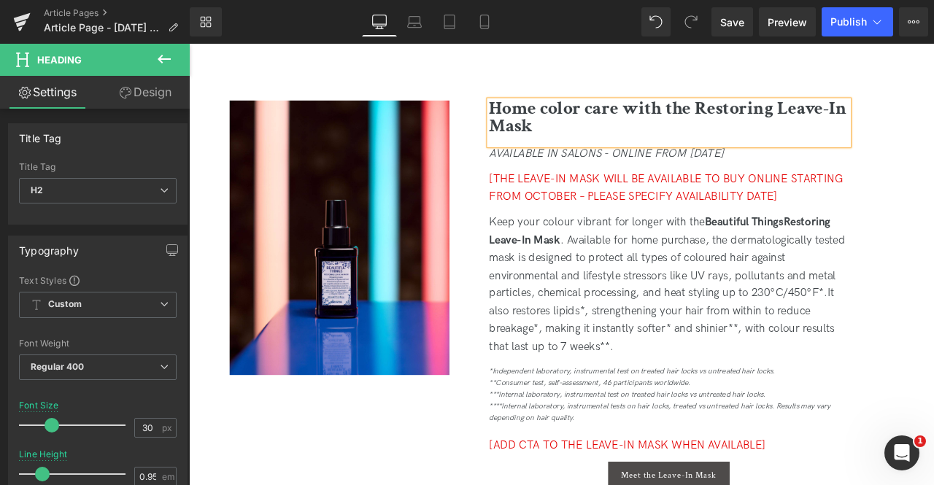
scroll to position [2060, 0]
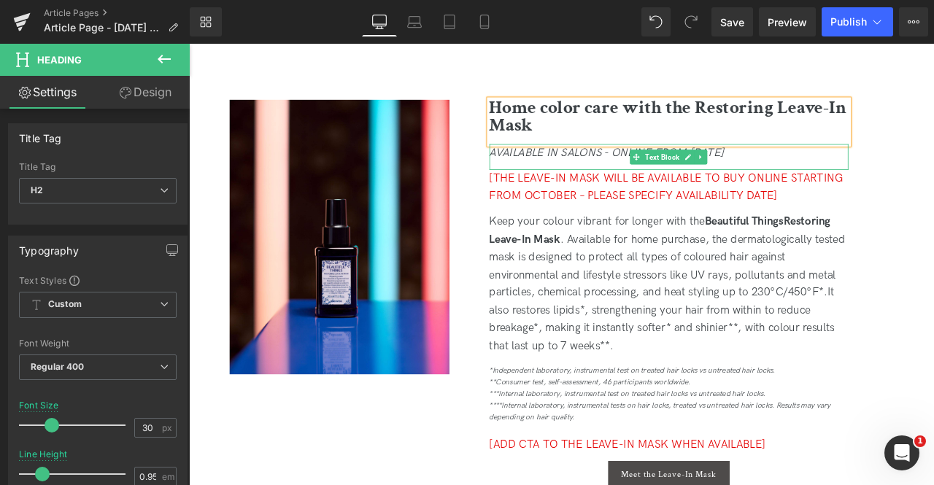
click at [568, 170] on icon "AVAILABLE IN SALONS - ONLINE FROM [DATE]" at bounding box center [684, 172] width 278 height 15
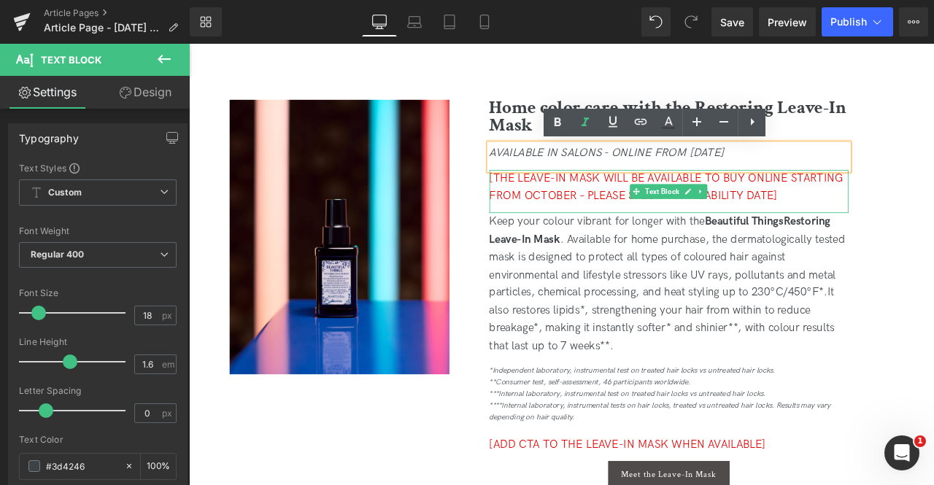
click at [580, 220] on span "[THE LEAVE-IN MASK WILL BE AVAILABLE TO BUY ONLINE STARTING FROM OCTOBER – PLEA…" at bounding box center [754, 214] width 419 height 36
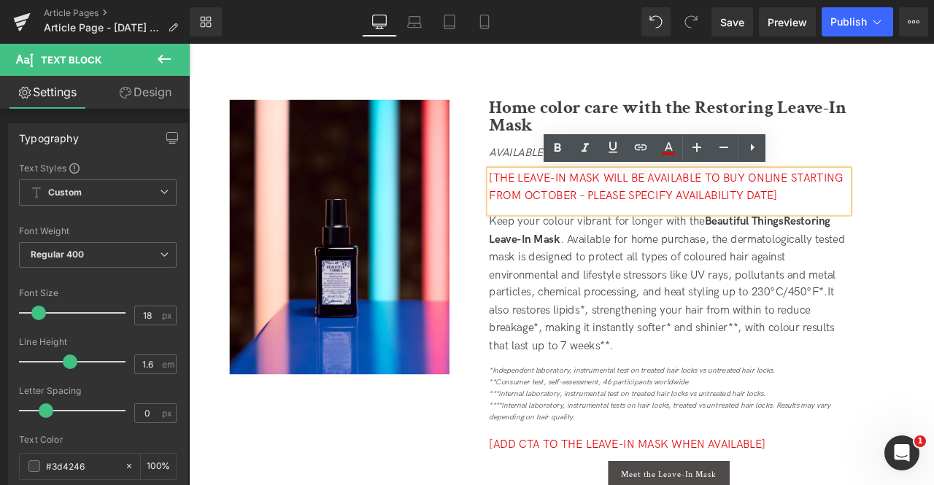
click at [663, 212] on div "[THE LEAVE-IN MASK WILL BE AVAILABLE TO BUY ONLINE STARTING FROM OCTOBER – PLEA…" at bounding box center [757, 219] width 425 height 52
click at [649, 226] on span "[THE LEAVE-IN MASK WILL BE AVAILABLE TO BUY ONLINE STARTING FROM OCTOBER – PLEA…" at bounding box center [754, 214] width 419 height 36
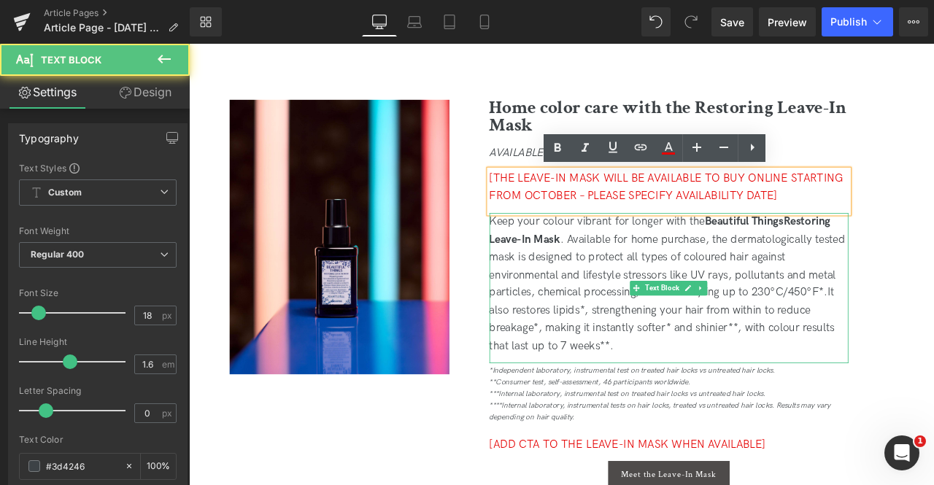
click at [575, 281] on strong "Restoring Leave-In Mask" at bounding box center [747, 265] width 404 height 36
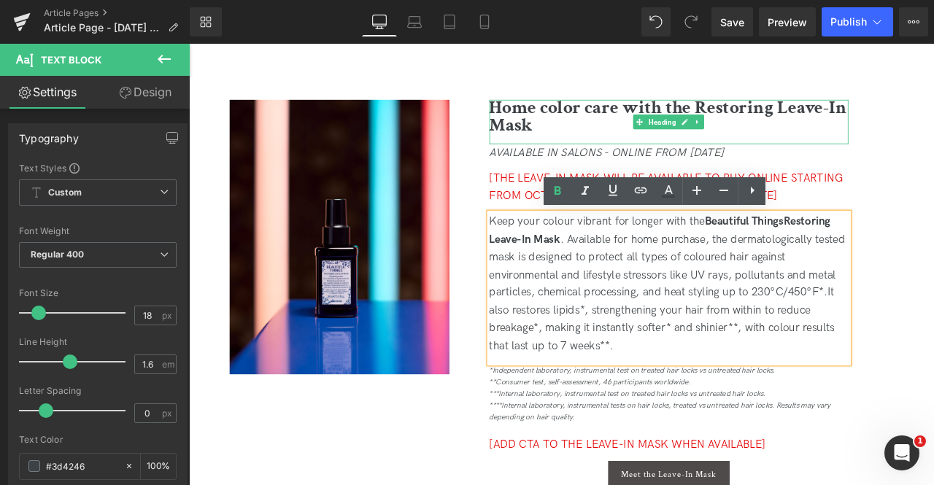
click at [575, 133] on b "Home color care with the Restoring Leave-In Mask" at bounding box center [756, 131] width 423 height 50
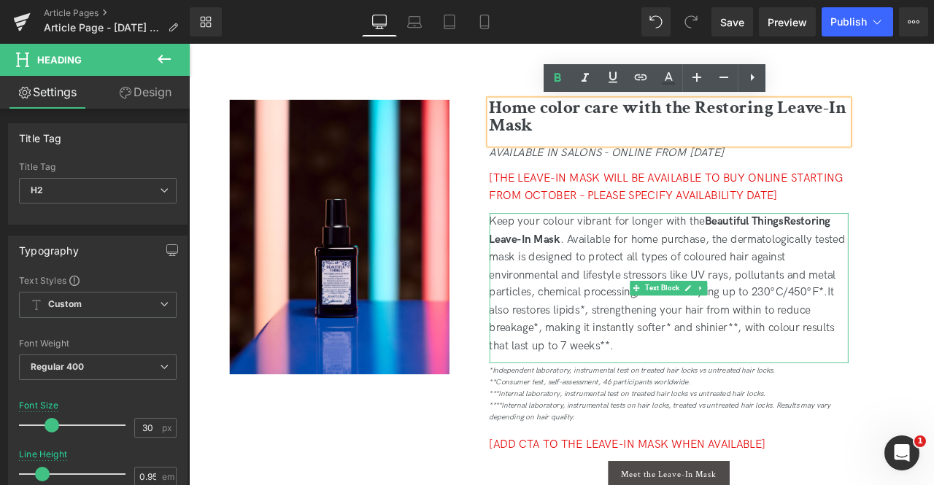
click at [631, 255] on span "Keep your colour vibrant for longer with the Beautiful Things Restoring Leave-I…" at bounding box center [756, 296] width 422 height 99
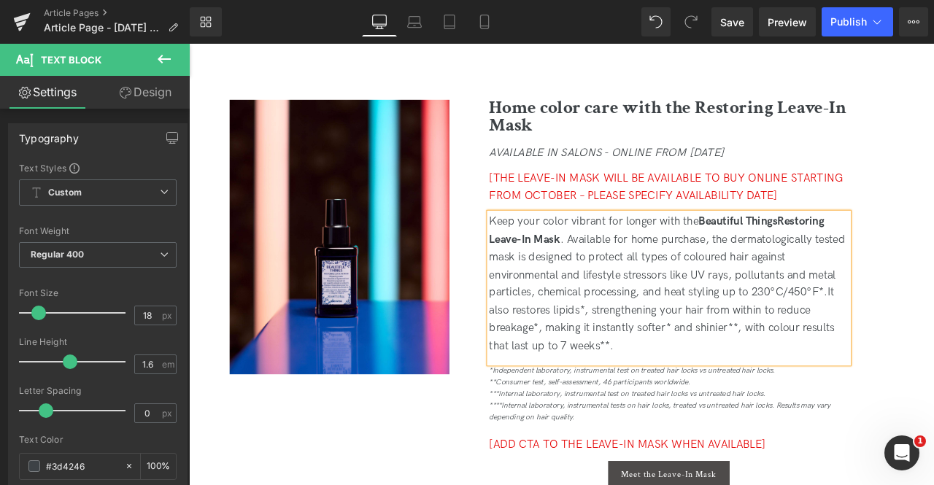
click at [889, 254] on strong "Restoring Leave-In Mask" at bounding box center [743, 265] width 397 height 36
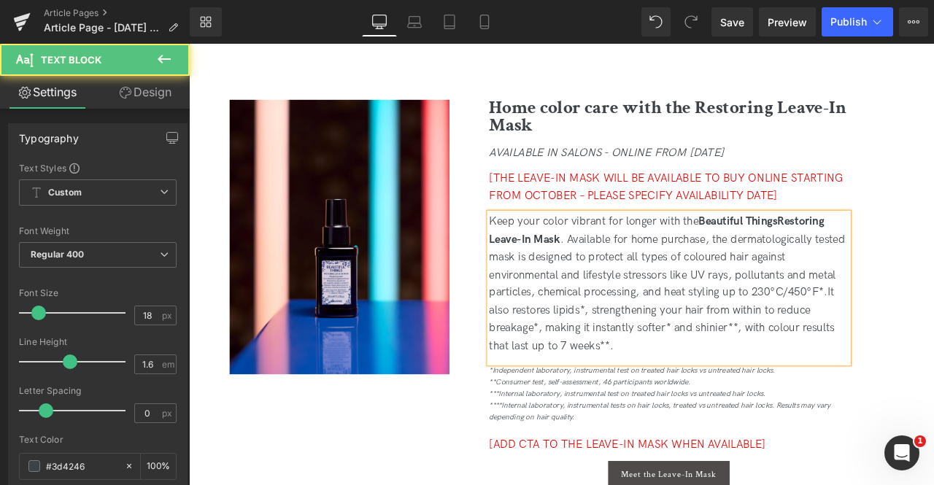
click at [802, 290] on span "Keep your color vibrant for longer with the Beautiful Things Restoring Leave-In…" at bounding box center [756, 296] width 422 height 99
click at [904, 380] on span "It also restores lipids*, strengthening your hair from within to reduce breakag…" at bounding box center [749, 369] width 409 height 78
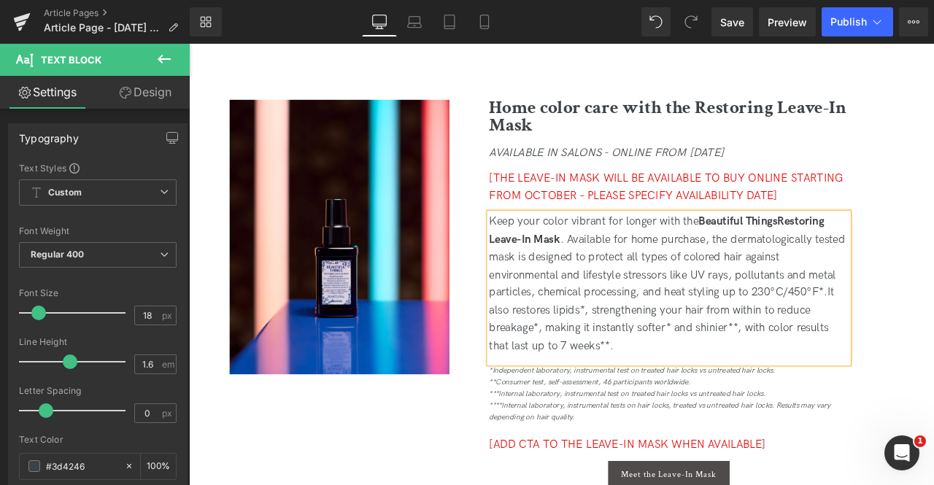
click at [838, 379] on span "It also restores lipids*, strengthening your hair from within to reduce breakag…" at bounding box center [749, 369] width 409 height 78
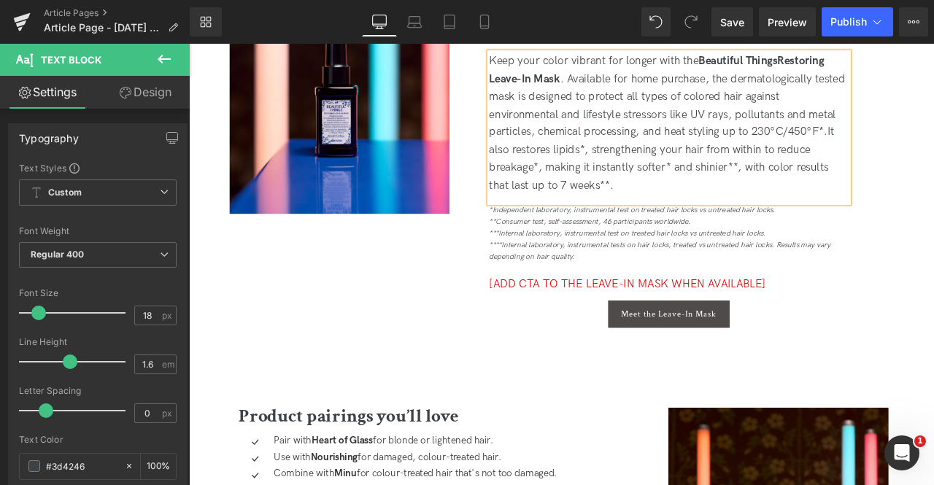
scroll to position [2251, 0]
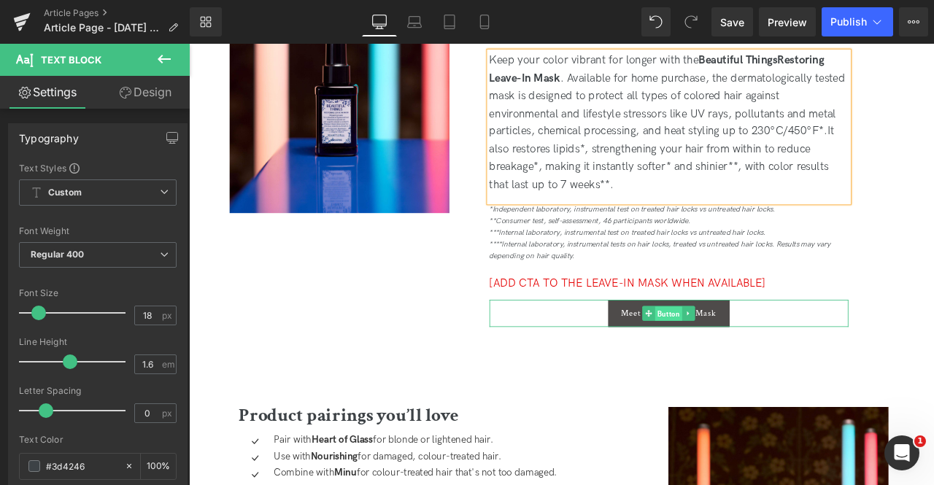
click at [763, 360] on span "Button" at bounding box center [757, 364] width 32 height 18
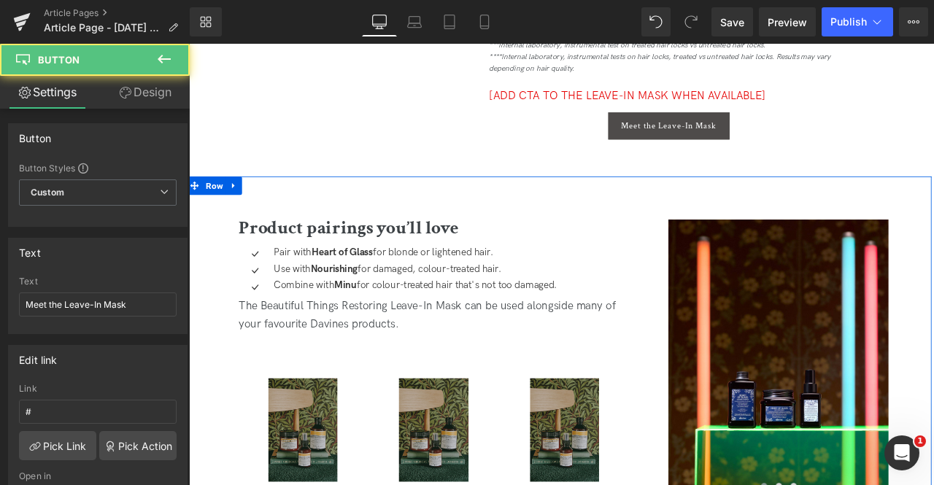
scroll to position [2515, 0]
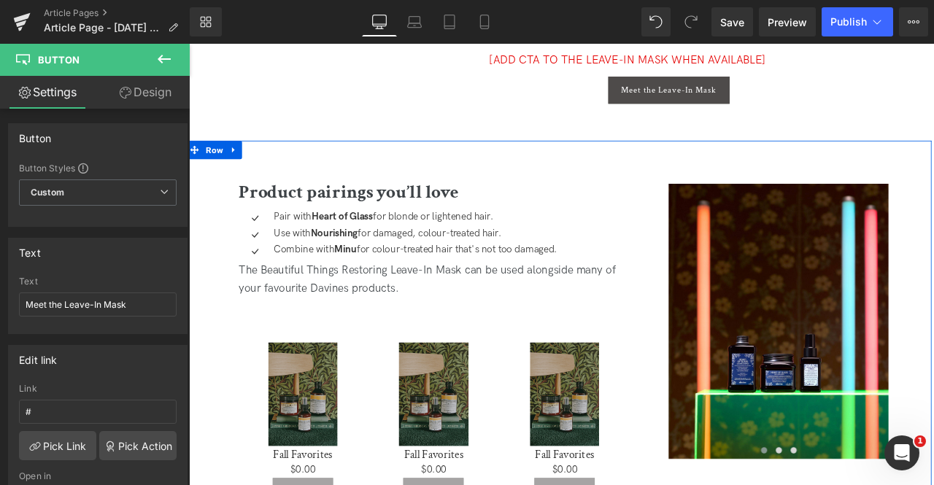
click at [189, 44] on div at bounding box center [189, 44] width 0 height 0
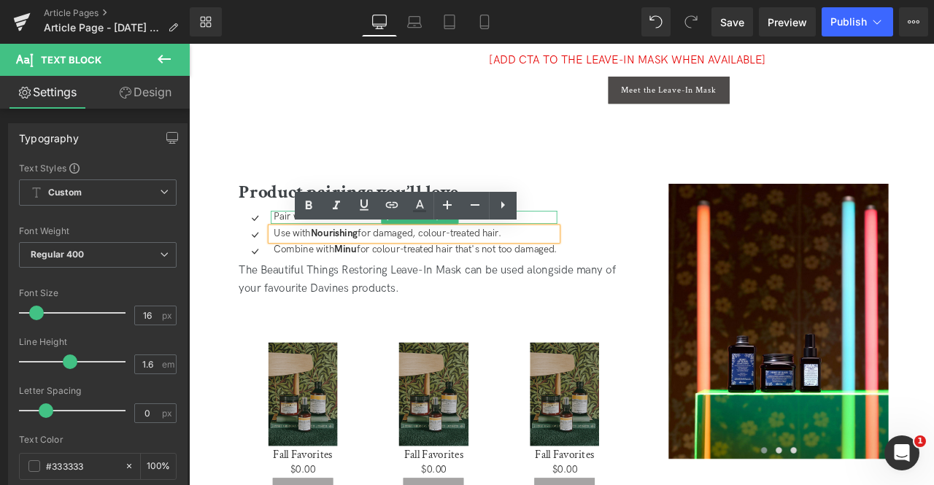
click at [292, 248] on p "Pair with Heart of Glass for blonde or lightened hair." at bounding box center [458, 249] width 336 height 15
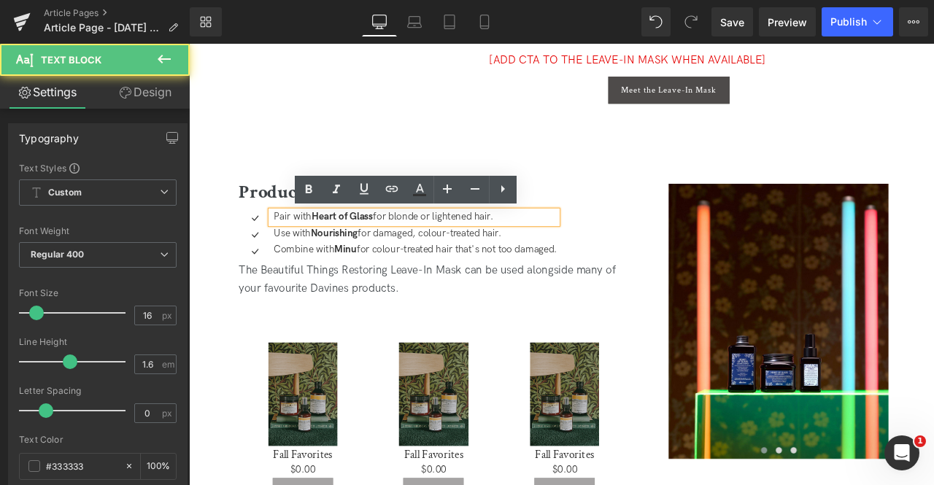
click at [309, 289] on p "Combine with Minu for colour-treated hair that's not too damaged." at bounding box center [458, 289] width 336 height 15
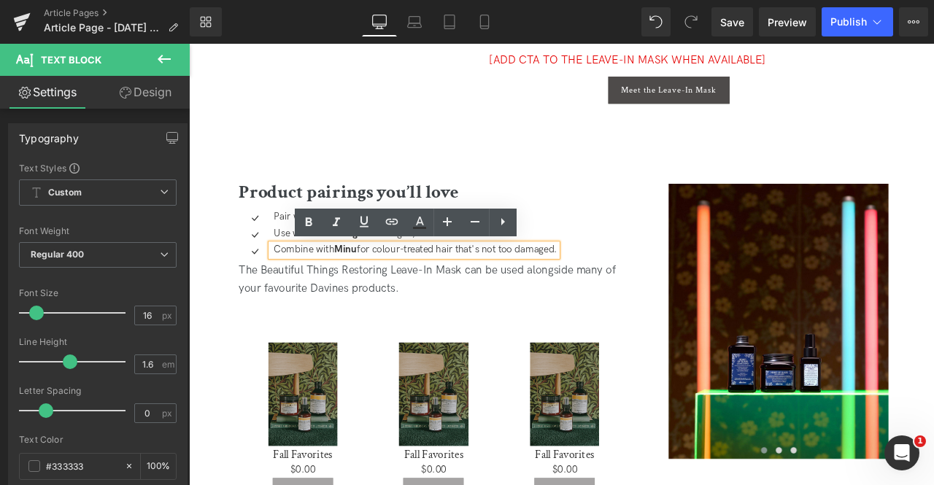
click at [431, 291] on p "Combine with Minu for colour-treated hair that's not too damaged." at bounding box center [458, 289] width 336 height 15
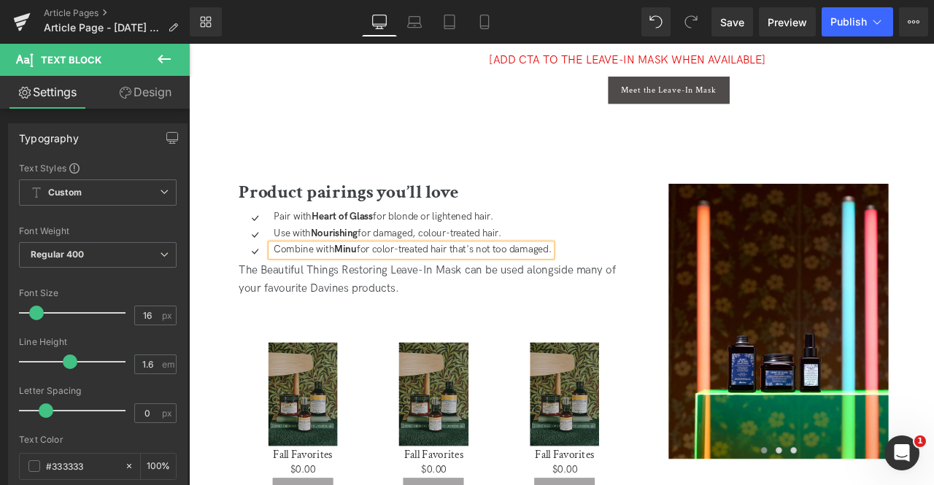
click at [317, 318] on div "The Beautiful Things Restoring Leave-In Mask can be used alongside many of your…" at bounding box center [479, 324] width 462 height 42
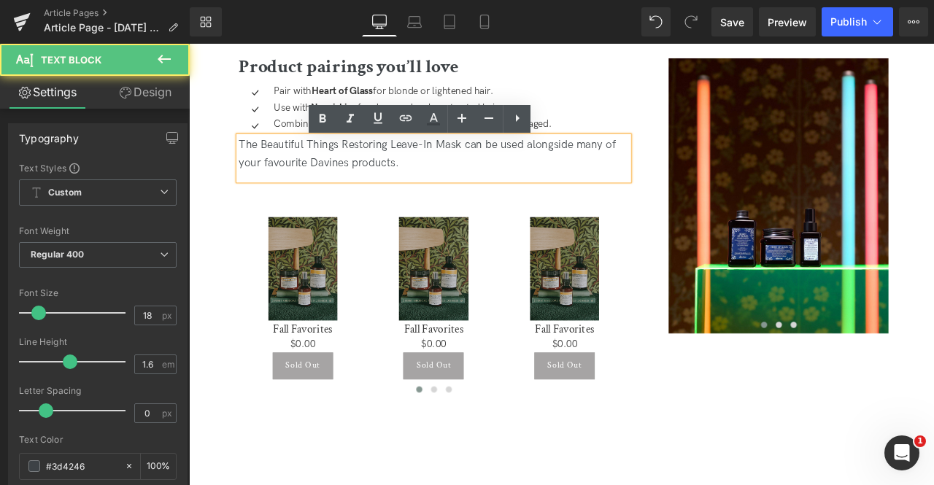
scroll to position [2667, 0]
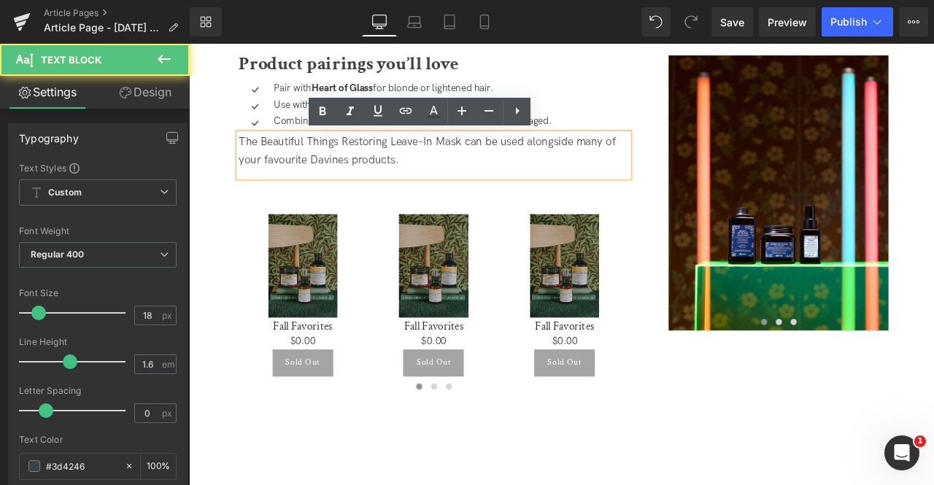
click at [307, 177] on div "The Beautiful Things Restoring Leave-In Mask can be used alongside many of your…" at bounding box center [479, 171] width 462 height 42
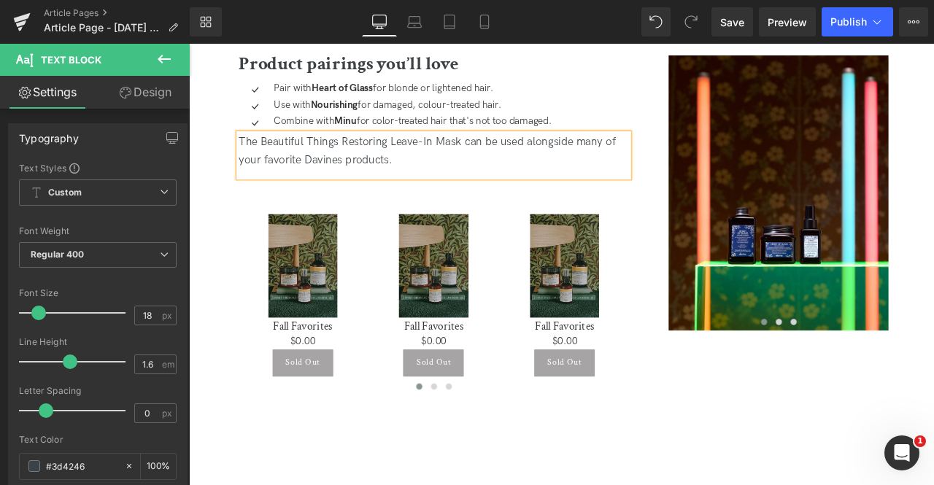
click at [354, 484] on div "Product pairings you’ll love Heading Icon Pair with Heart of Glass for blonde o…" at bounding box center [497, 295] width 520 height 475
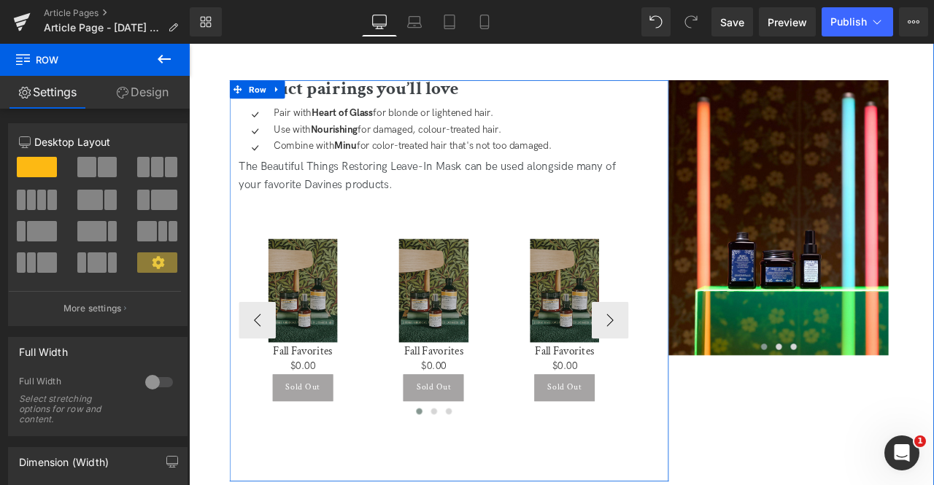
scroll to position [2634, 0]
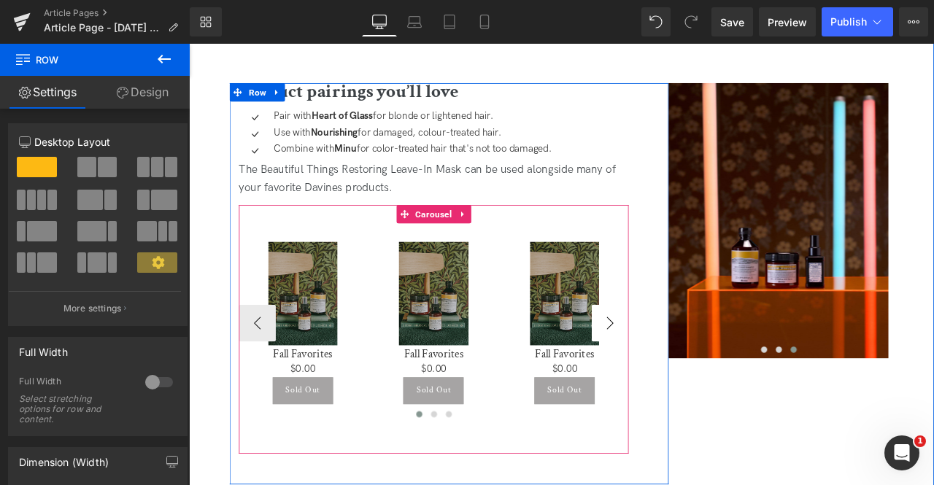
click at [695, 373] on button "›" at bounding box center [688, 375] width 44 height 44
click at [264, 372] on button "‹" at bounding box center [270, 375] width 44 height 44
click at [476, 245] on span "Carousel" at bounding box center [479, 246] width 50 height 22
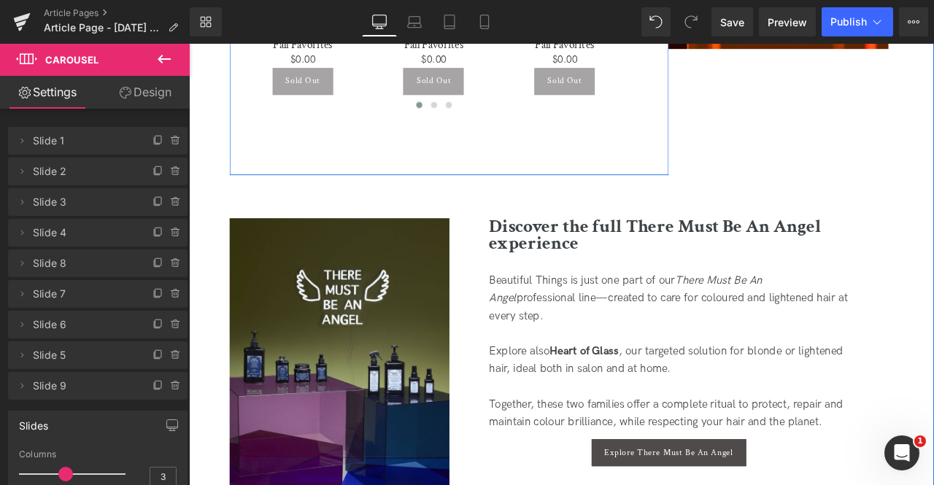
scroll to position [3002, 0]
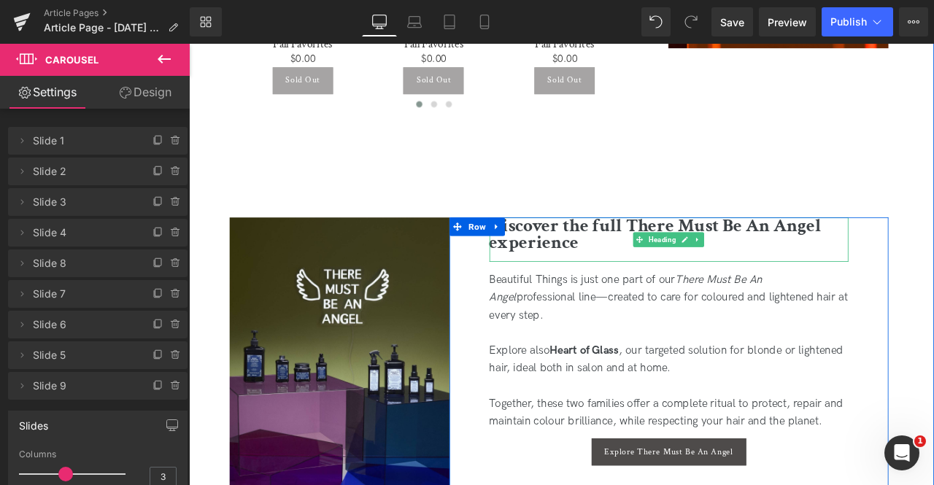
click at [603, 280] on span "Discover the full There Must Be An Angel experience" at bounding box center [741, 270] width 393 height 50
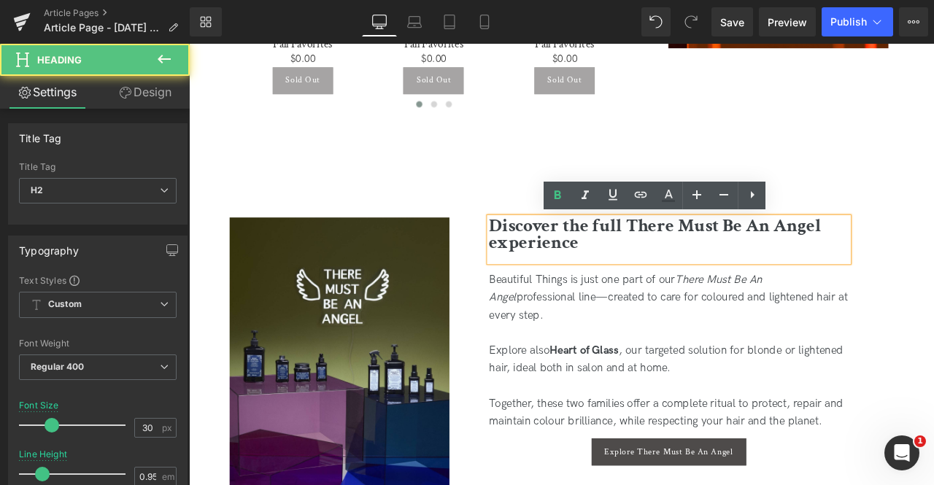
click at [624, 330] on div "Beautiful Things is just one part of our There Must Be An Angel professional li…" at bounding box center [757, 344] width 425 height 63
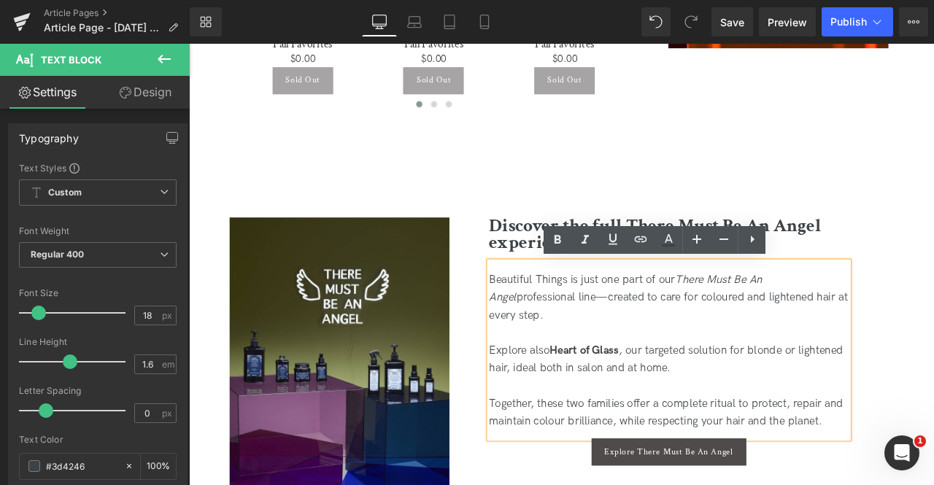
scroll to position [3136, 0]
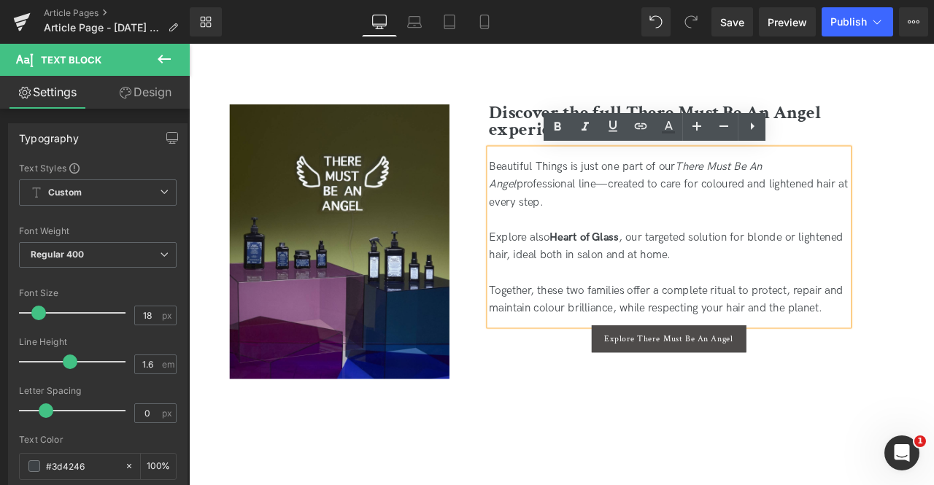
click at [792, 204] on div "Beautiful Things is just one part of our There Must Be An Angel professional li…" at bounding box center [757, 210] width 425 height 63
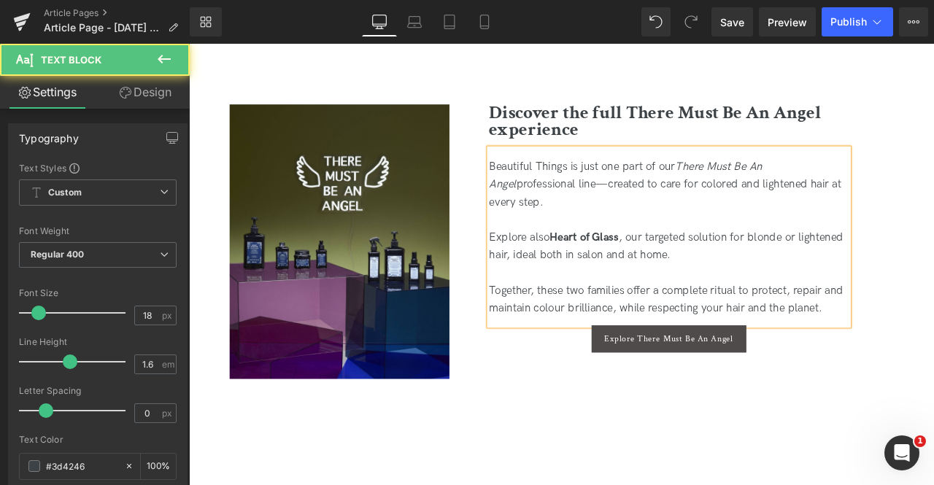
click at [701, 269] on div "Explore also Heart of Glass , our targeted solution for blonde or lightened hai…" at bounding box center [757, 284] width 425 height 42
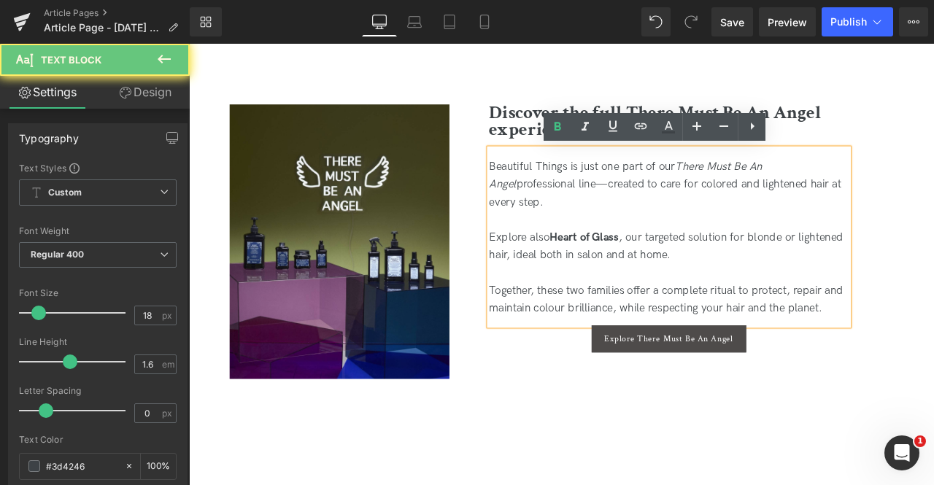
click at [635, 343] on div "Together, these two families offer a complete ritual to protect, repair and mai…" at bounding box center [757, 348] width 425 height 42
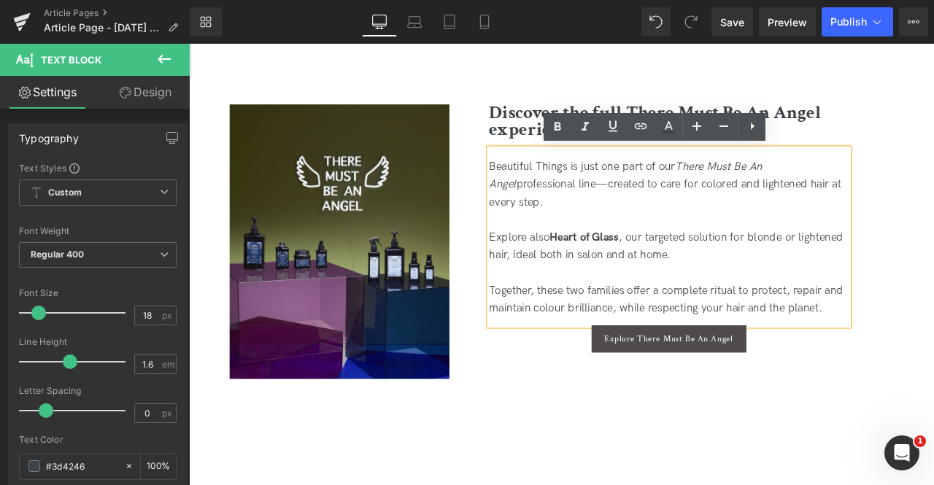
click at [619, 355] on div "Together, these two families offer a complete ritual to protect, repair and mai…" at bounding box center [757, 348] width 425 height 42
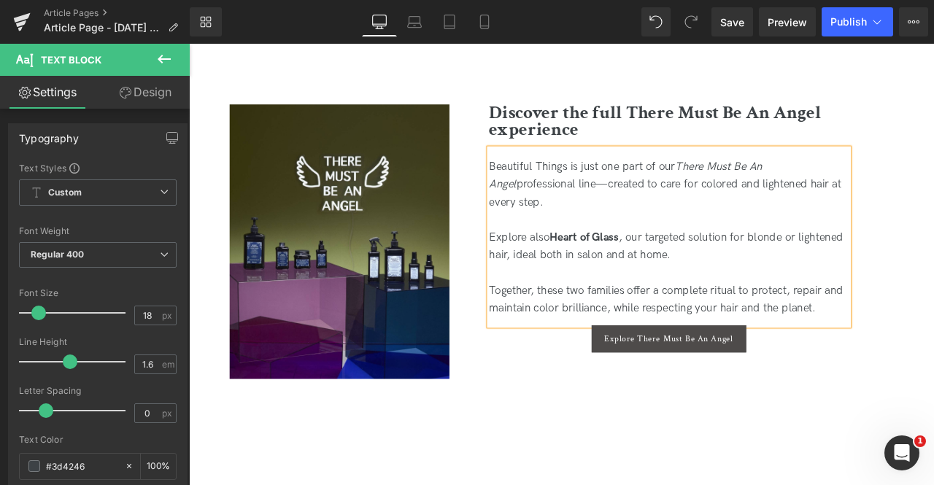
click at [602, 451] on div "Discover the full There Must Be An Angel experience Heading Beautiful Things is…" at bounding box center [758, 285] width 520 height 338
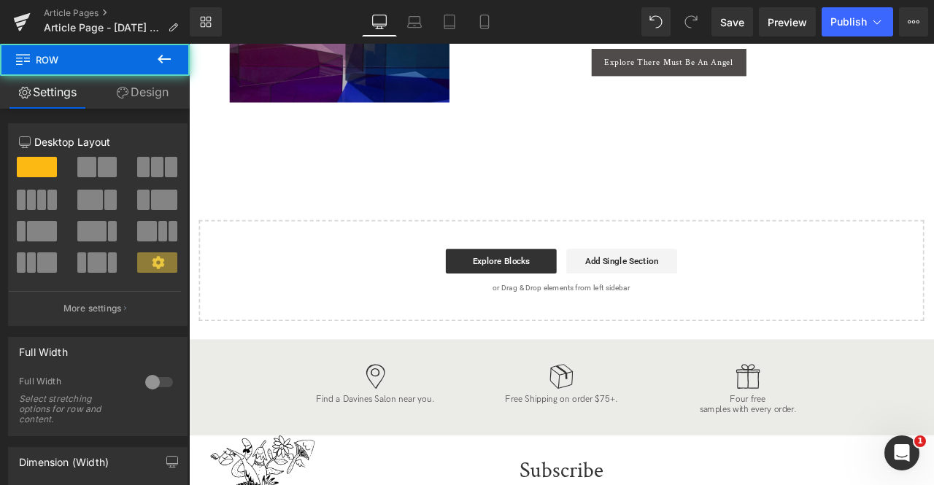
scroll to position [3466, 0]
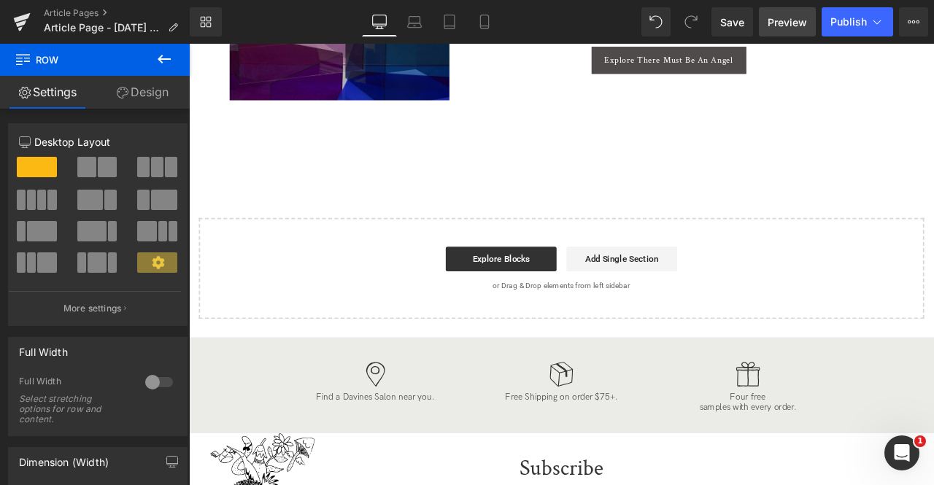
click at [777, 20] on span "Preview" at bounding box center [786, 22] width 39 height 15
click at [732, 17] on span "Save" at bounding box center [732, 22] width 24 height 15
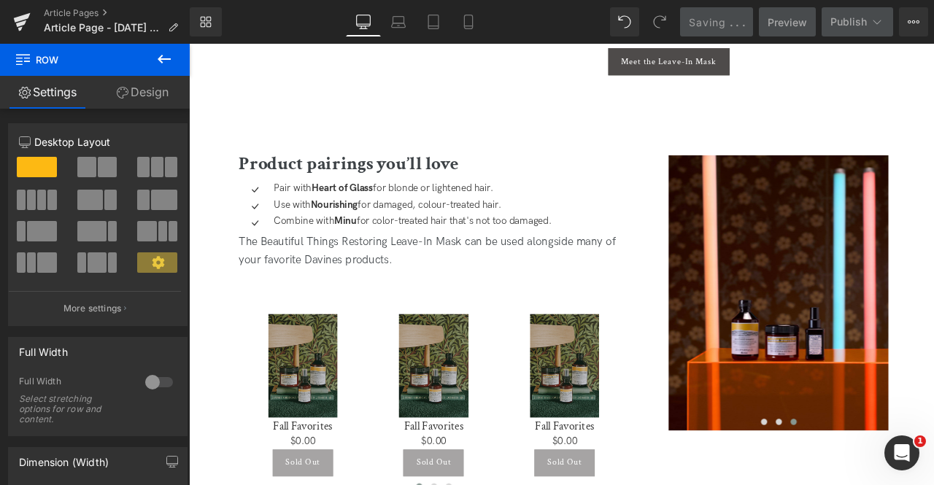
scroll to position [2548, 0]
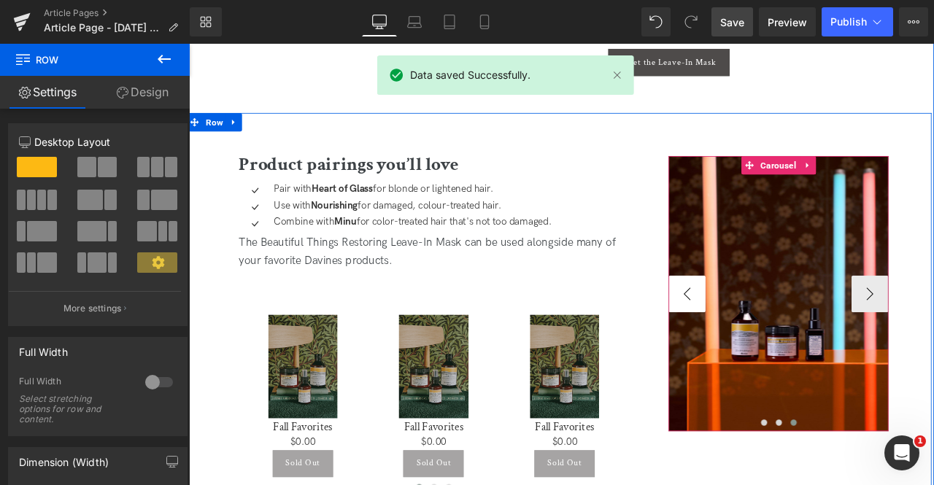
click at [760, 344] on button "‹" at bounding box center [779, 340] width 44 height 44
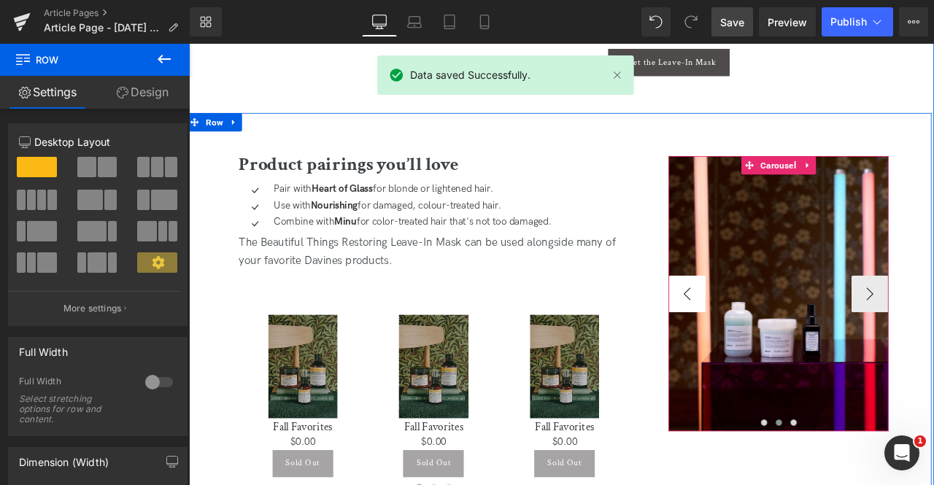
click at [760, 344] on button "‹" at bounding box center [779, 340] width 44 height 44
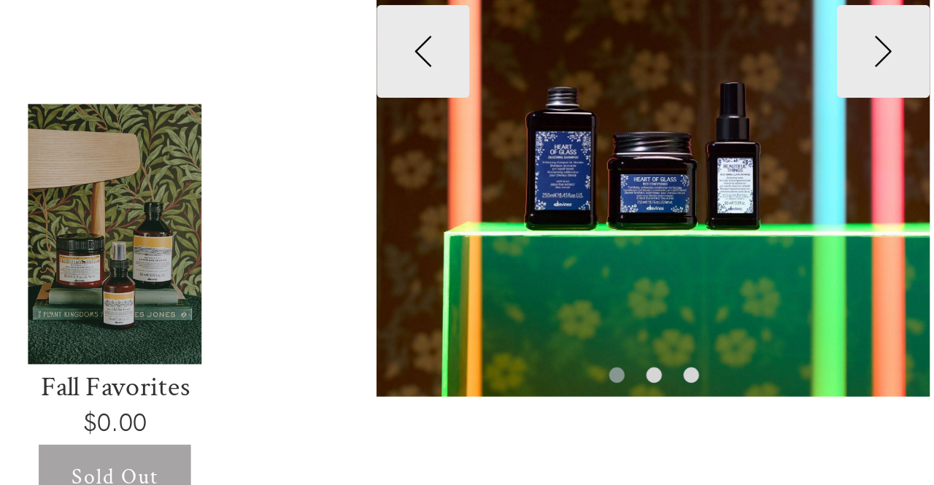
scroll to position [2604, 0]
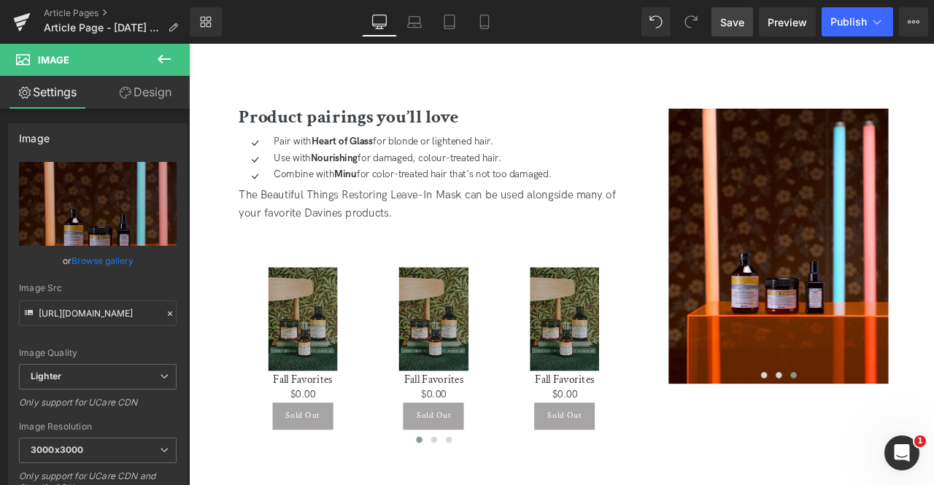
click at [744, 24] on span "Save" at bounding box center [732, 22] width 24 height 15
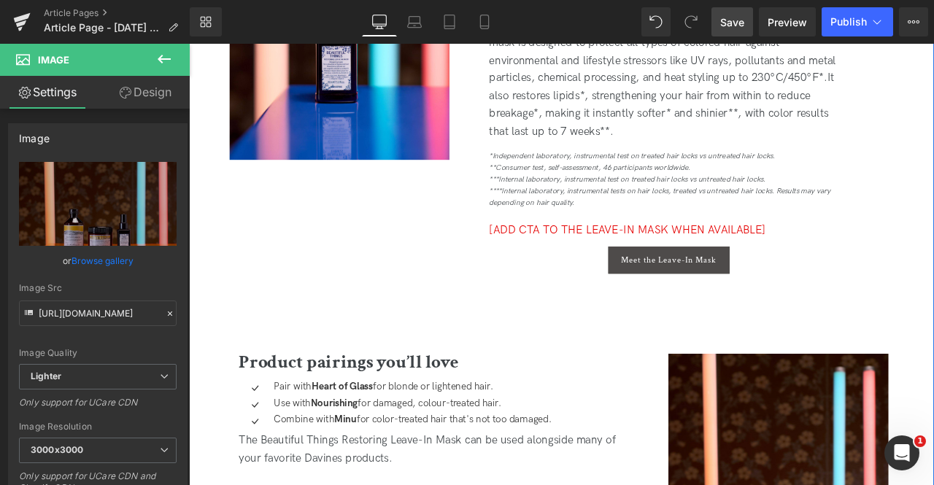
scroll to position [2556, 0]
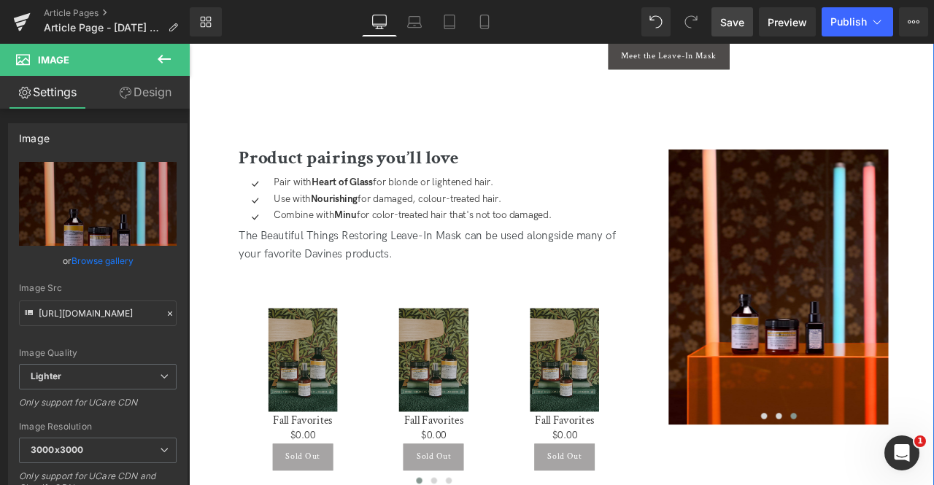
click at [189, 44] on div at bounding box center [189, 44] width 0 height 0
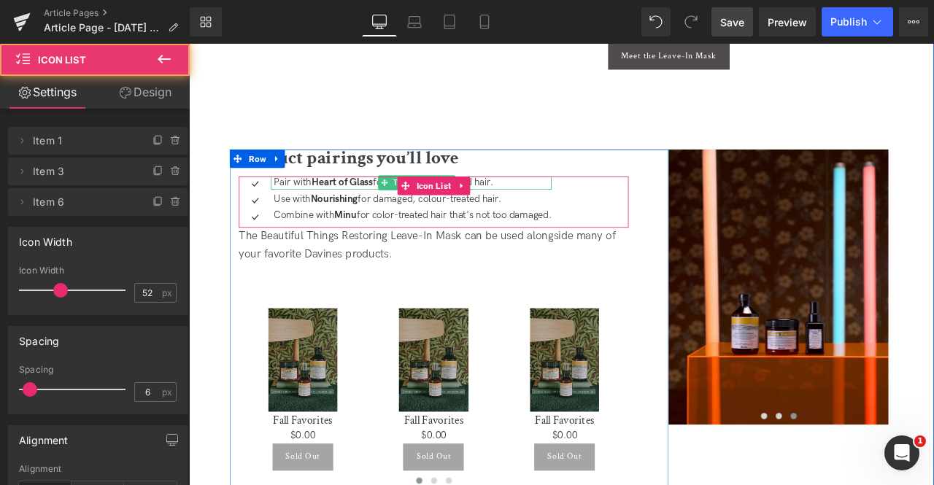
click at [409, 211] on p "Pair with Heart of Glass for blonde or lightened hair." at bounding box center [454, 208] width 329 height 15
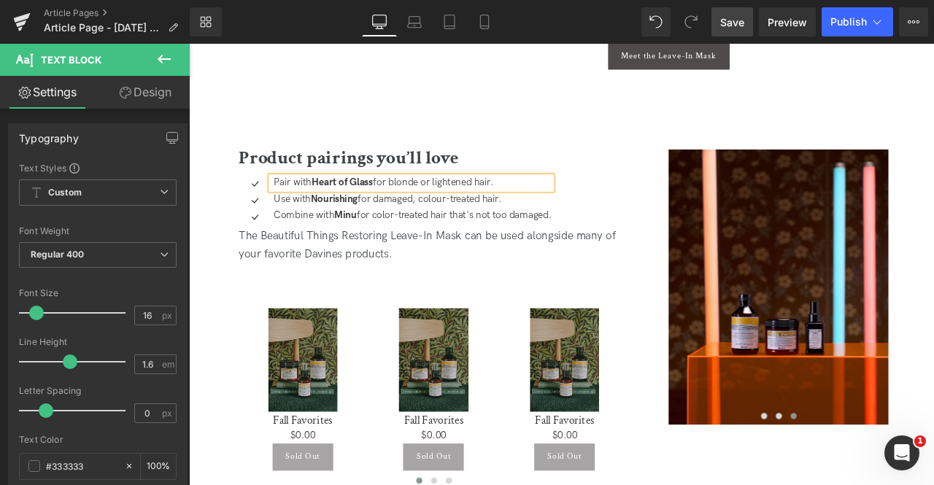
click at [384, 221] on div "Use with Nourishing for damaged, colour-treated hair. Text Block" at bounding box center [452, 228] width 333 height 15
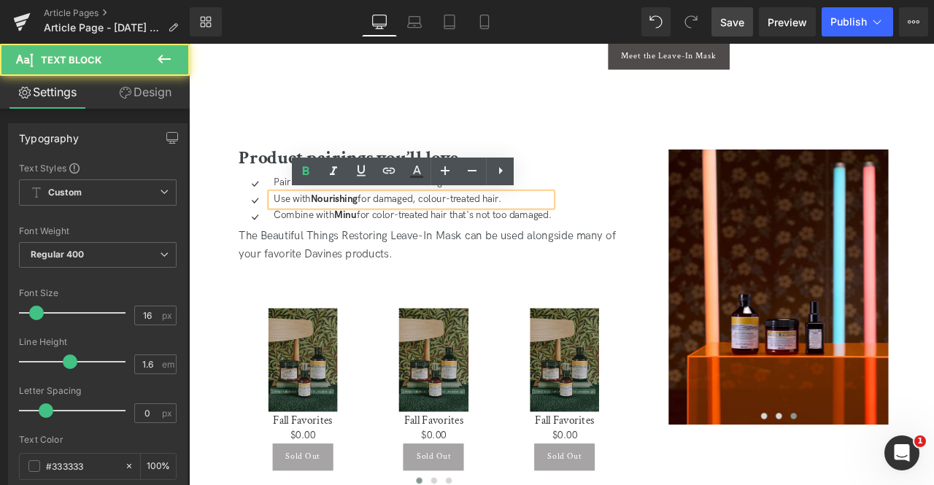
click at [389, 229] on strong "Nourishing" at bounding box center [360, 228] width 55 height 14
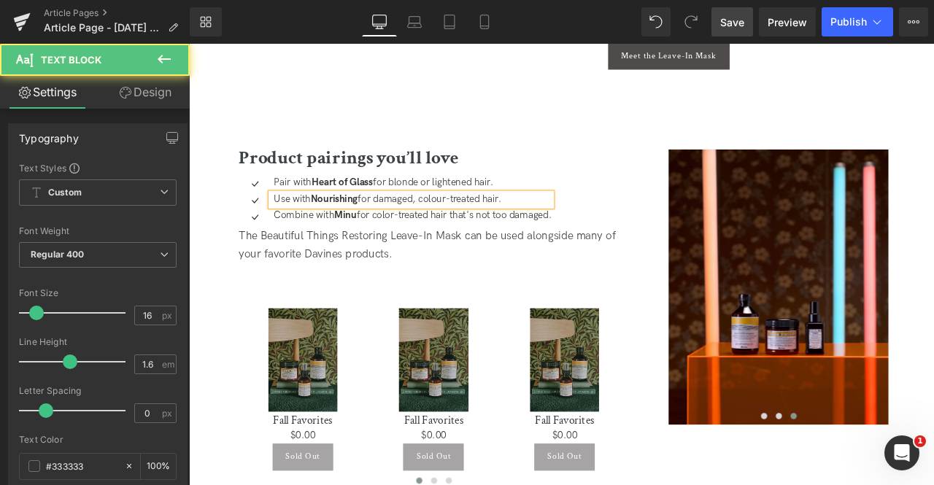
click at [489, 229] on p "Use with Nourishing for damaged, colour-treated hair." at bounding box center [454, 228] width 329 height 15
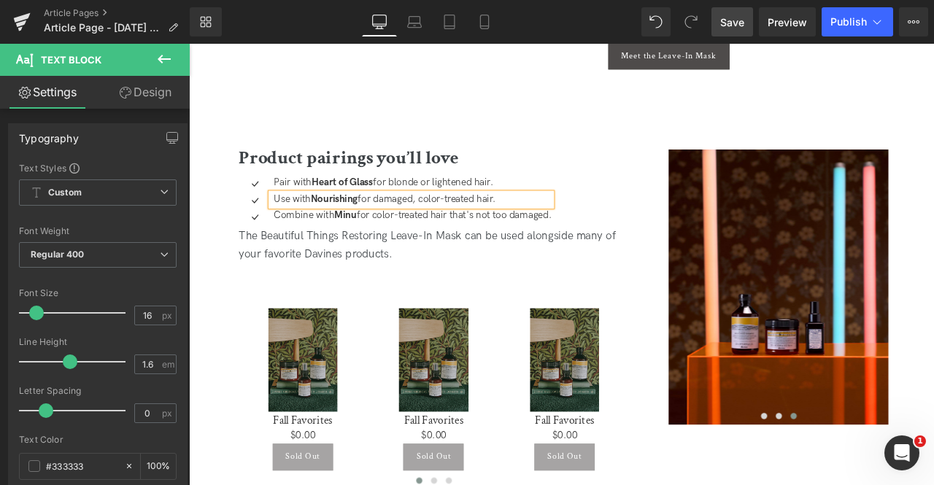
click at [384, 248] on strong "Minu" at bounding box center [374, 248] width 26 height 14
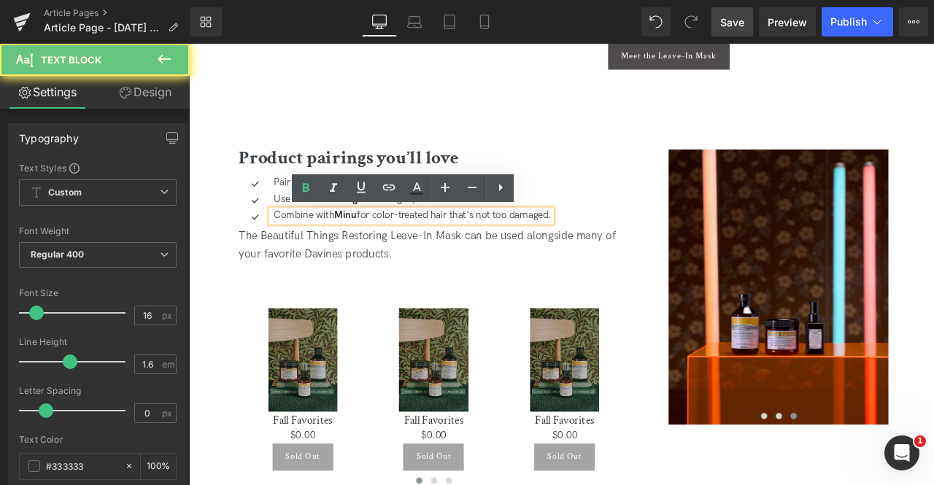
click at [392, 249] on p "Combine with Minu for color-treated hair that's not too damaged." at bounding box center [454, 248] width 329 height 15
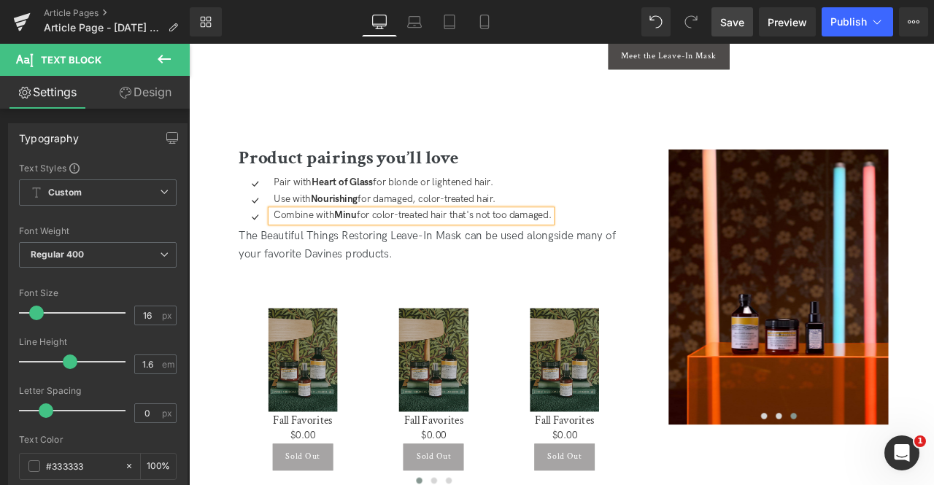
click at [737, 17] on span "Save" at bounding box center [732, 22] width 24 height 15
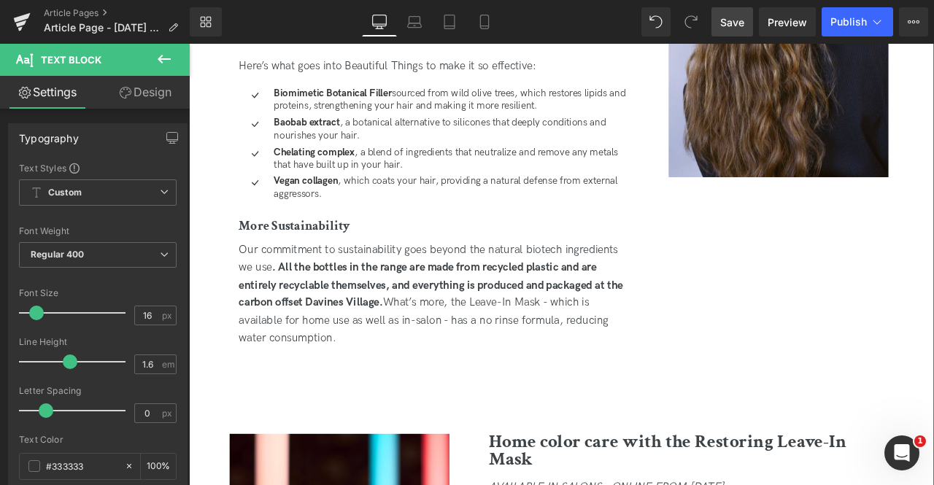
scroll to position [1625, 0]
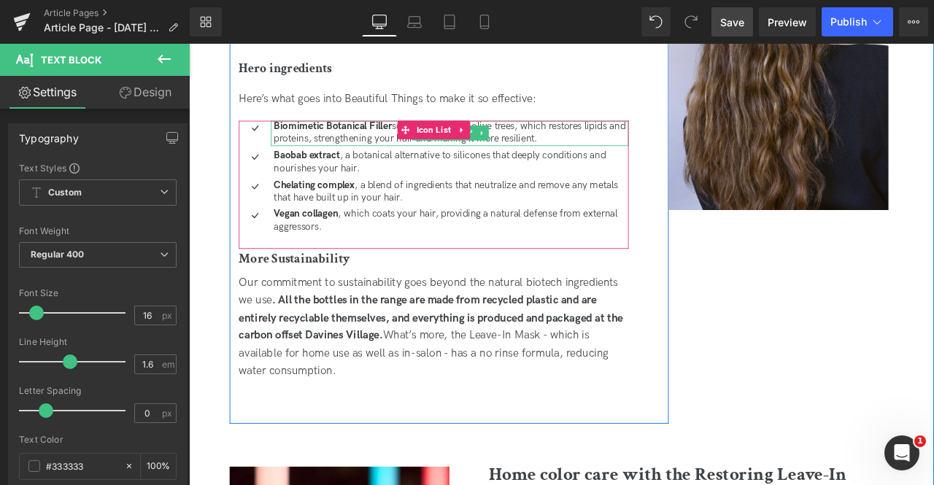
click at [384, 144] on strong "Biomimetic Botanical Filler" at bounding box center [359, 142] width 139 height 14
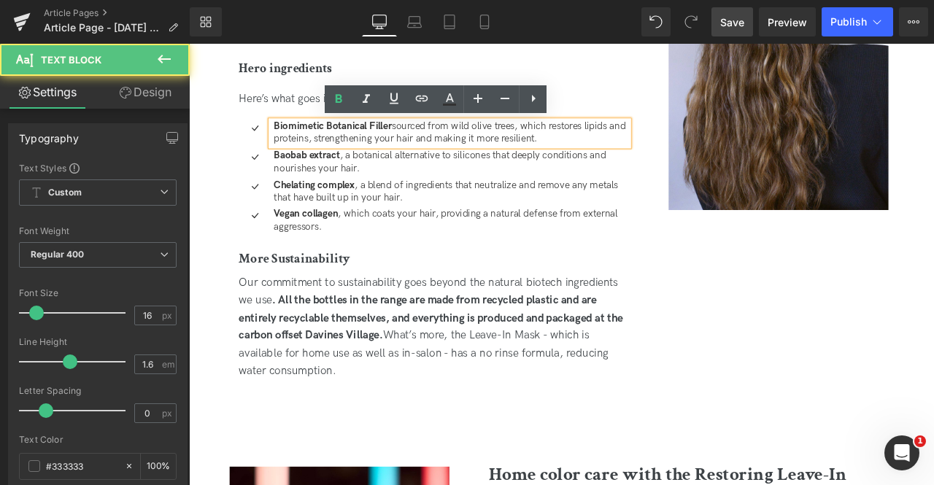
click at [426, 139] on strong "Biomimetic Botanical Filler" at bounding box center [359, 142] width 139 height 14
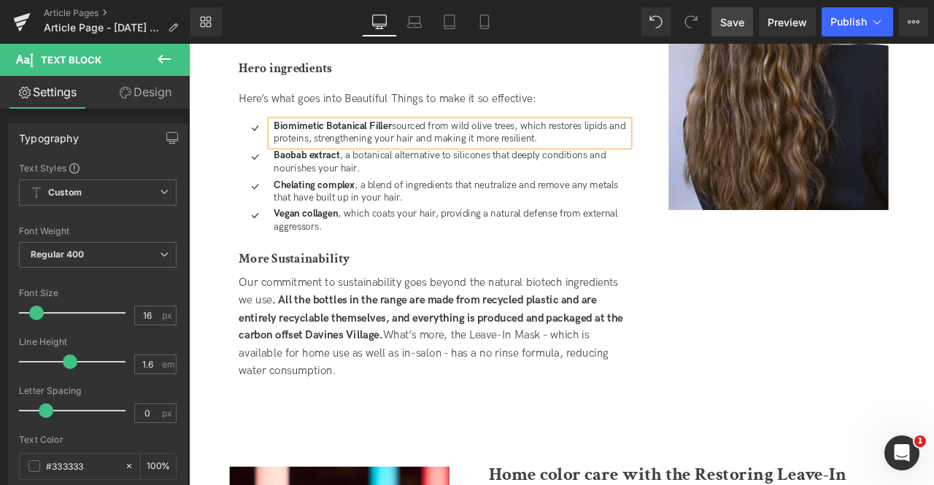
click at [727, 23] on span "Save" at bounding box center [732, 22] width 24 height 15
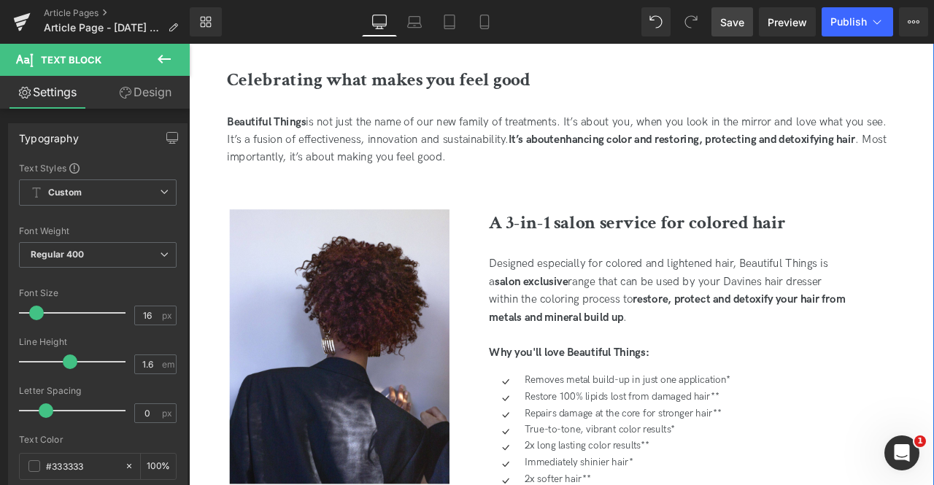
scroll to position [425, 0]
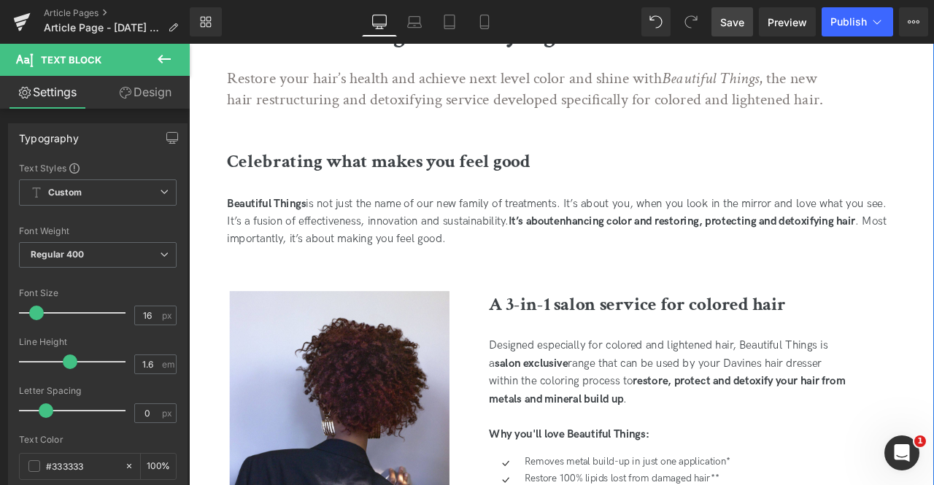
click at [330, 235] on span "is not just the name of our new family of treatments. It’s about you, when you …" at bounding box center [624, 243] width 781 height 36
click at [735, 15] on span "Save" at bounding box center [732, 22] width 24 height 15
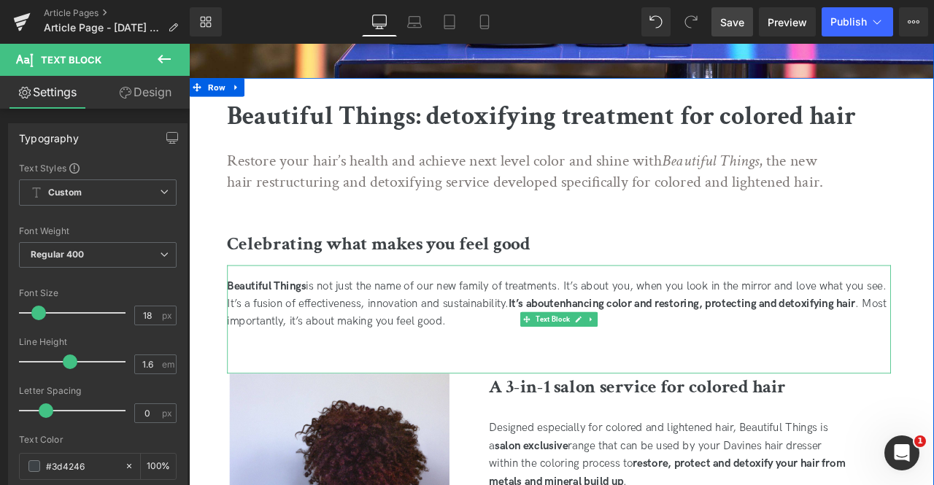
scroll to position [430, 0]
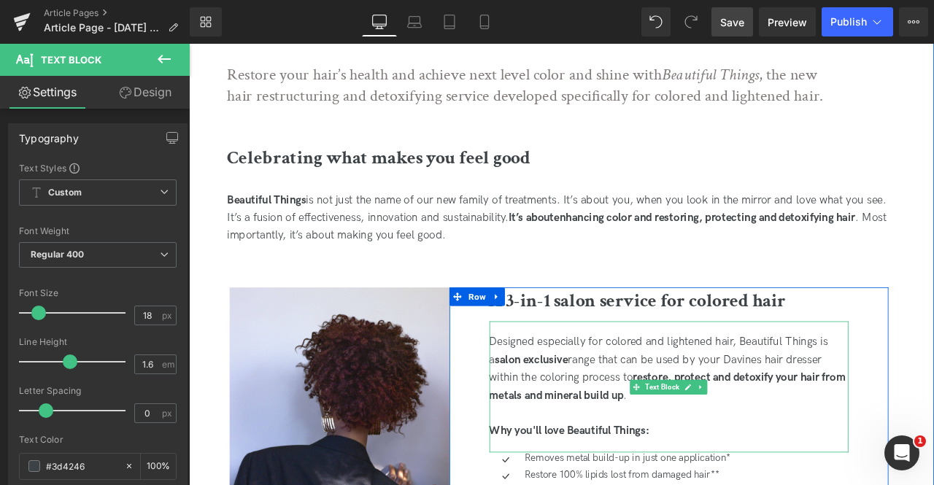
click at [632, 418] on span "salon exclusive" at bounding box center [595, 418] width 87 height 15
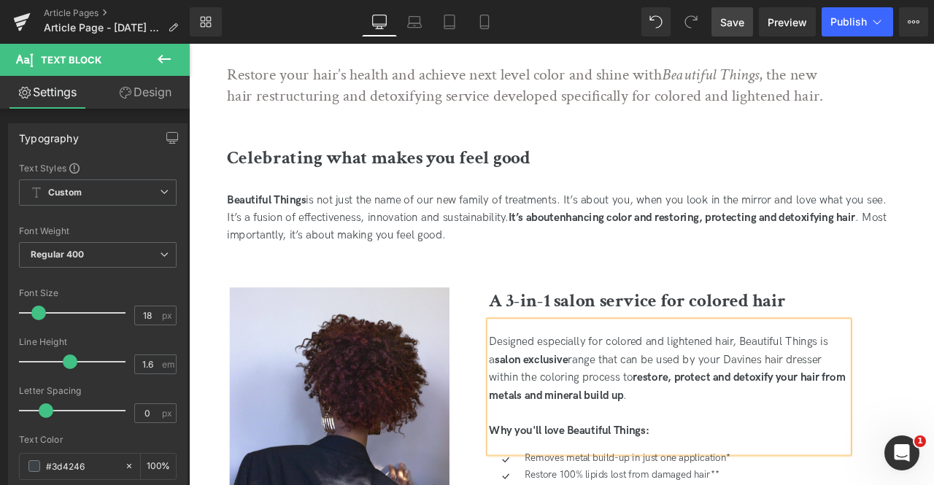
click at [727, 23] on span "Save" at bounding box center [732, 22] width 24 height 15
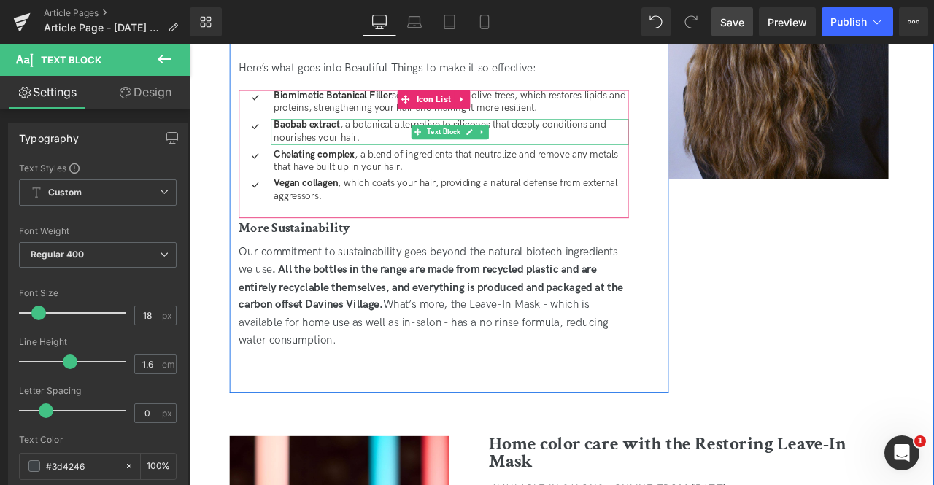
scroll to position [1666, 0]
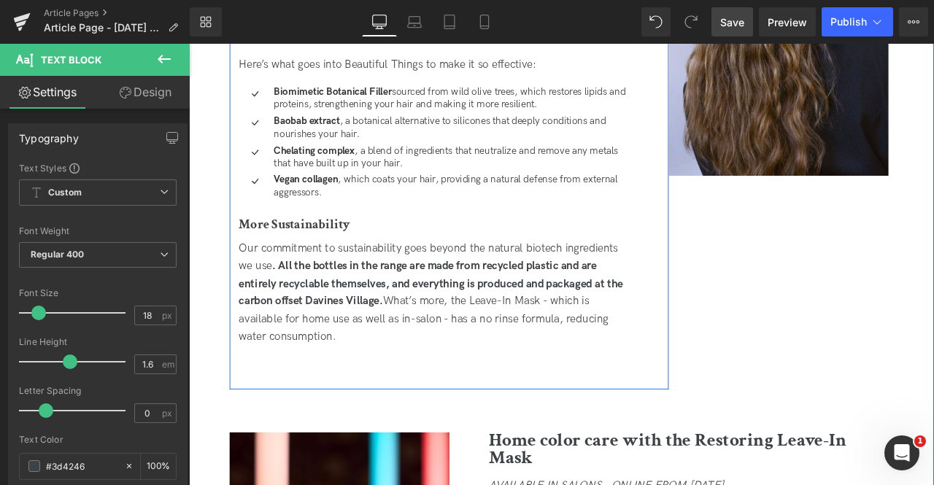
click at [421, 355] on div "Our commitment to sustainability goes beyond the natural biotech ingredients we…" at bounding box center [479, 339] width 462 height 126
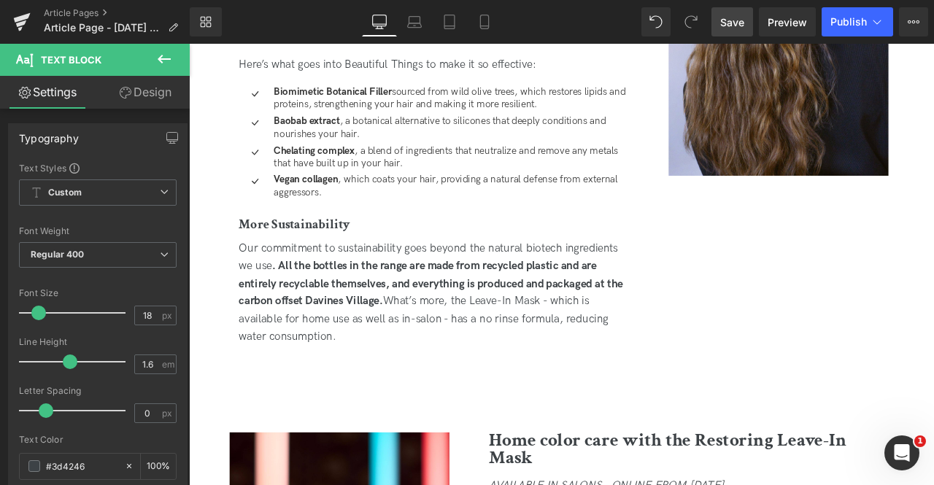
click at [744, 15] on span "Save" at bounding box center [732, 22] width 24 height 15
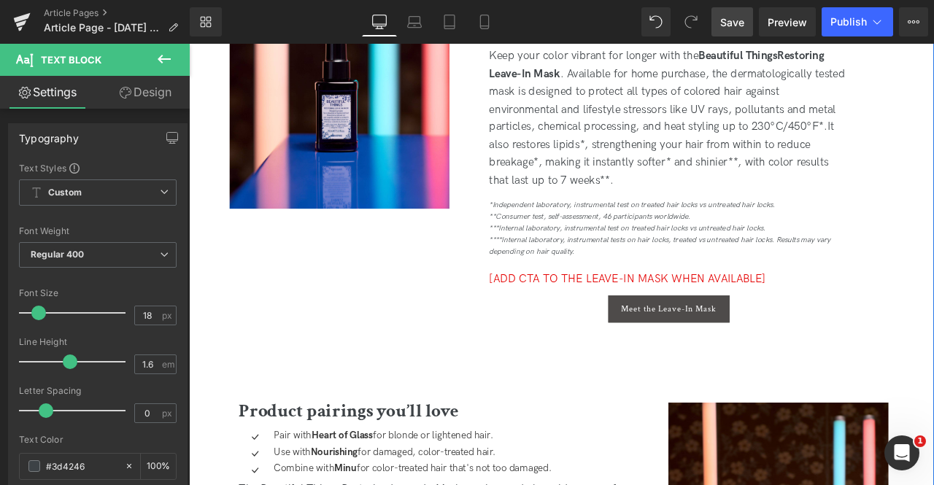
scroll to position [2270, 0]
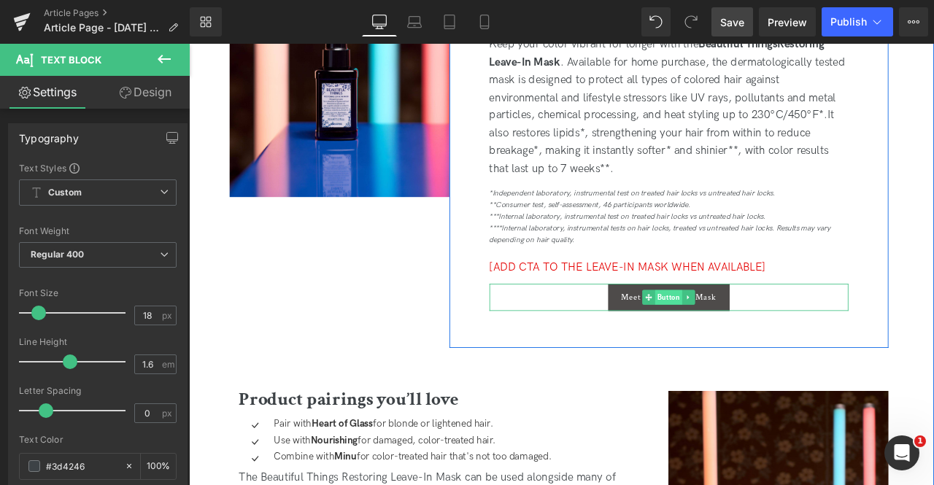
click at [750, 336] on span "Button" at bounding box center [757, 345] width 32 height 18
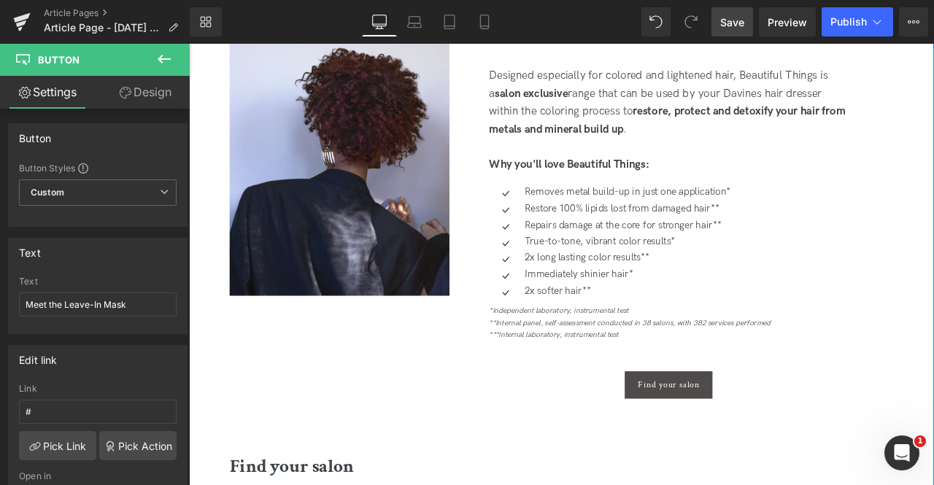
scroll to position [0, 0]
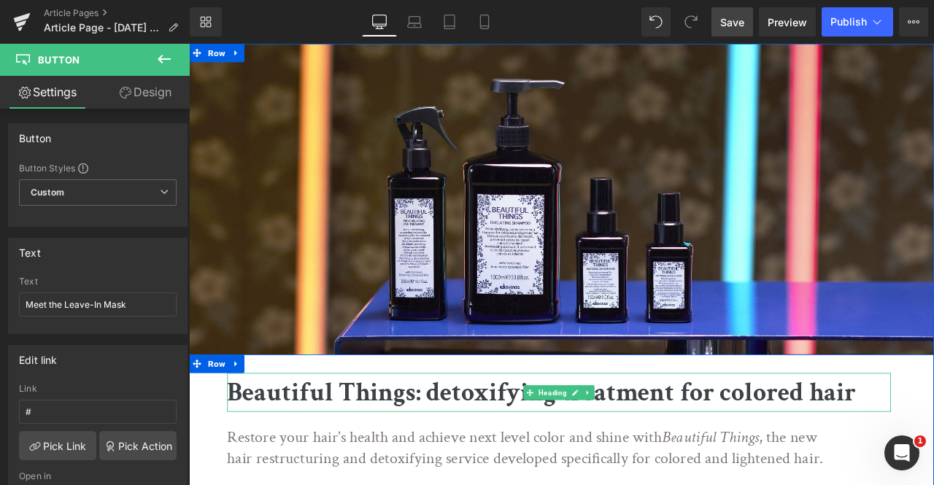
click at [363, 466] on b "Beautiful Things: detoxifying treatment for colored hair" at bounding box center [606, 457] width 745 height 40
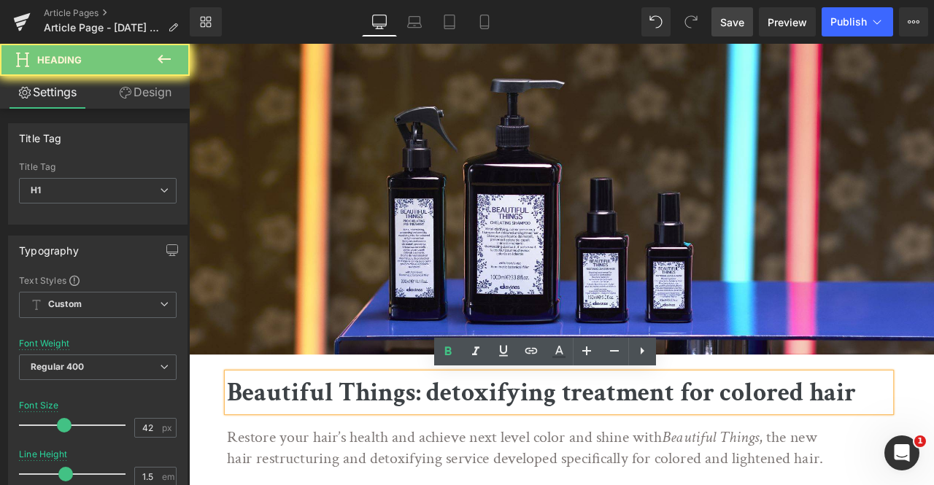
click at [363, 466] on b "Beautiful Things: detoxifying treatment for colored hair" at bounding box center [606, 457] width 745 height 40
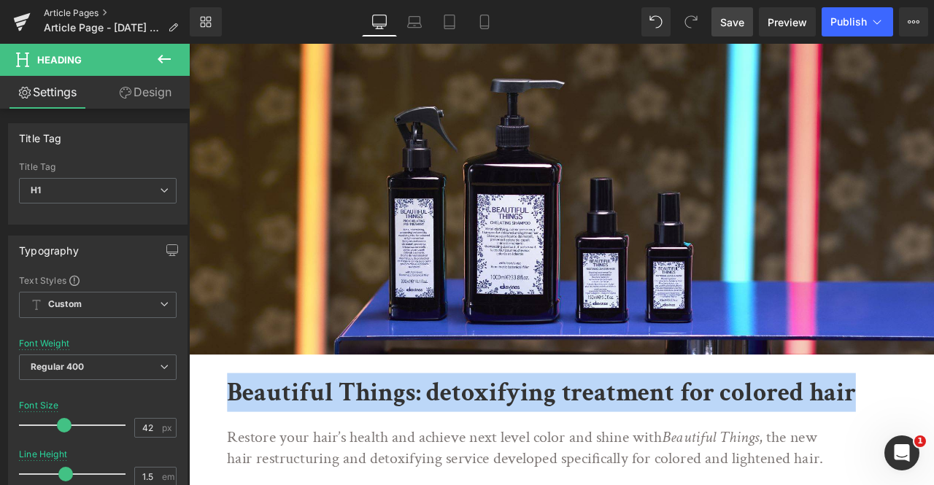
copy b "Beautiful Things: detoxifying treatment for colored hair"
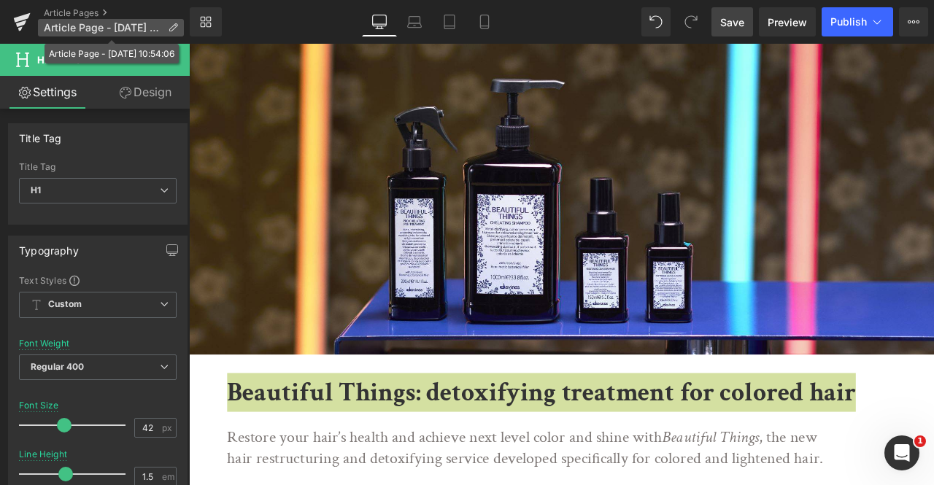
click at [165, 29] on p "Article Page - [DATE] 10:54:06" at bounding box center [111, 28] width 146 height 18
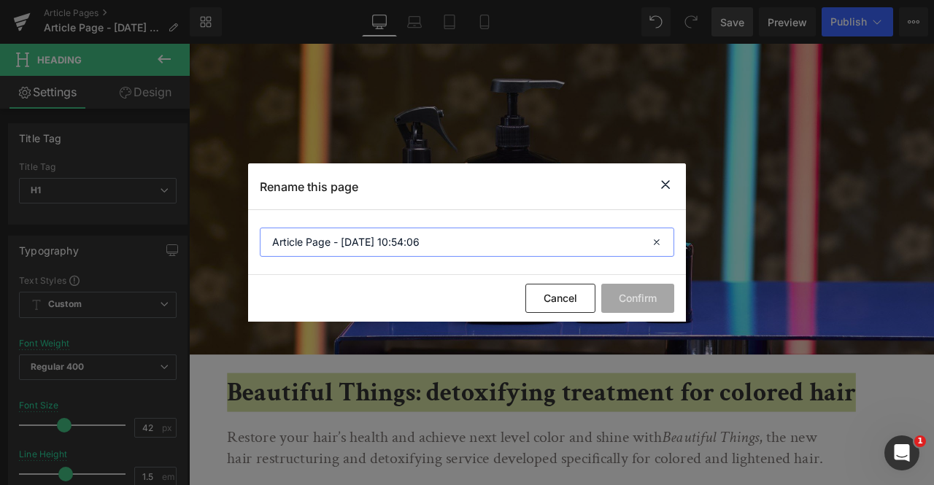
click at [425, 248] on input "Article Page - [DATE] 10:54:06" at bounding box center [467, 242] width 414 height 29
paste input "Beautiful Things: detoxifying treatment for colored hair"
click at [349, 246] on input "Beautiful Things: detoxifying treatment for colored hair" at bounding box center [467, 242] width 414 height 29
type input "Beautiful Things 2025"
click at [613, 290] on button "Confirm" at bounding box center [637, 298] width 73 height 29
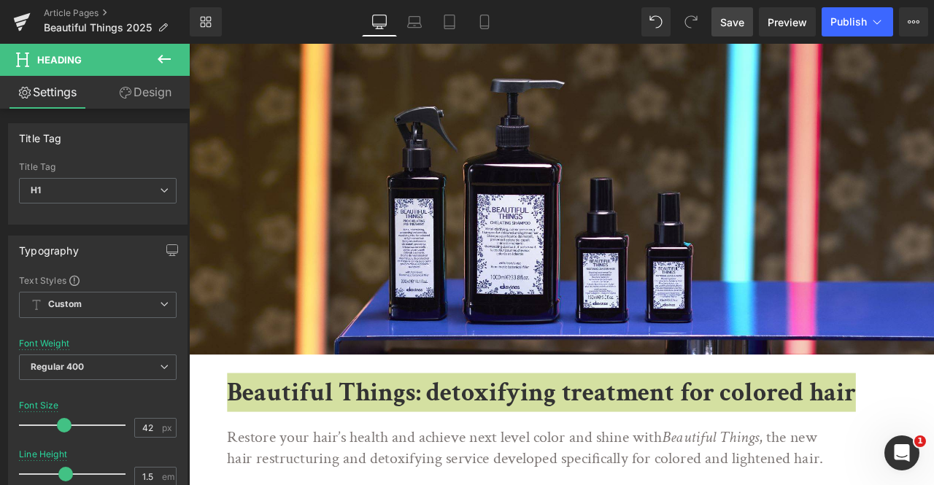
click at [739, 21] on span "Save" at bounding box center [732, 22] width 24 height 15
